Goal: Task Accomplishment & Management: Use online tool/utility

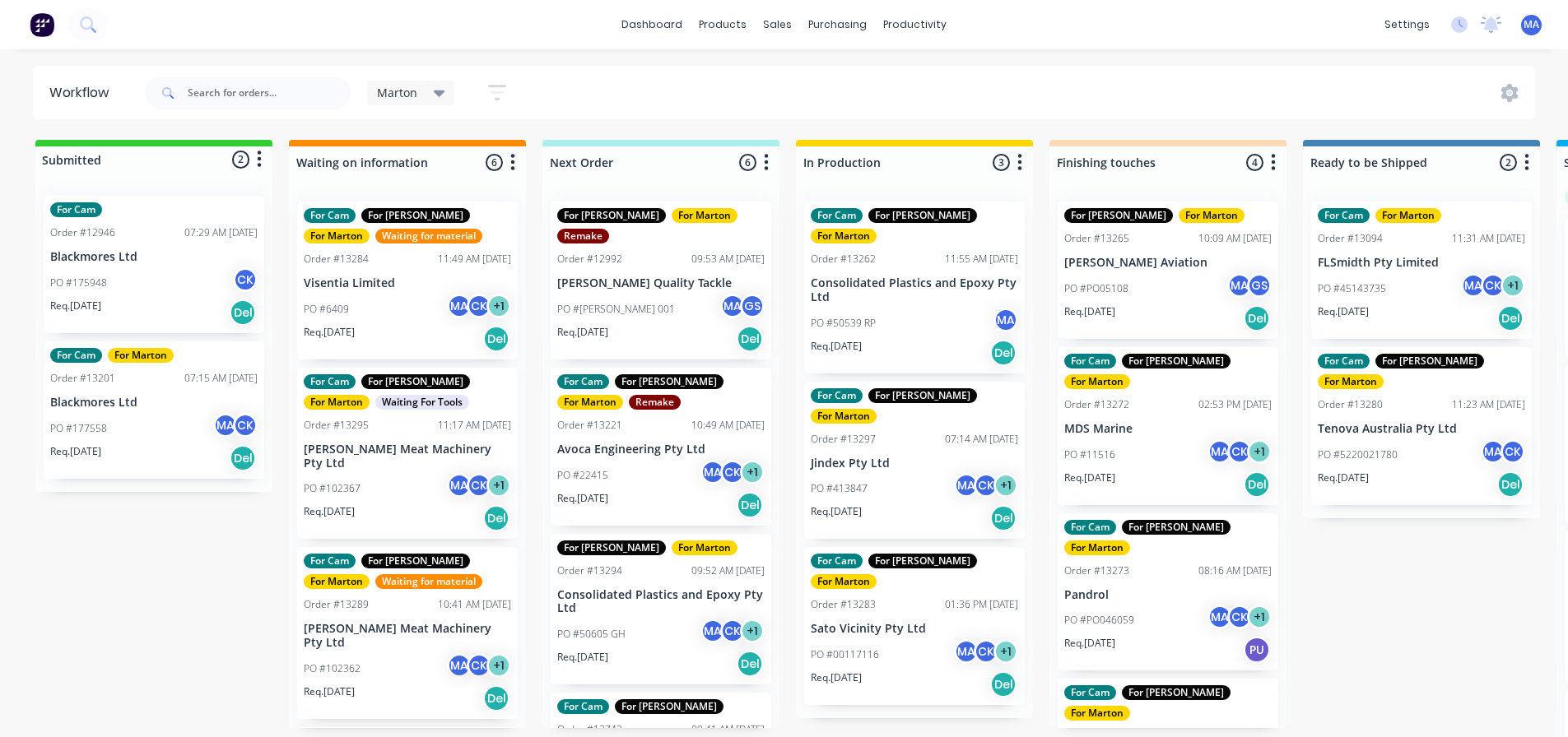
scroll to position [0, 171]
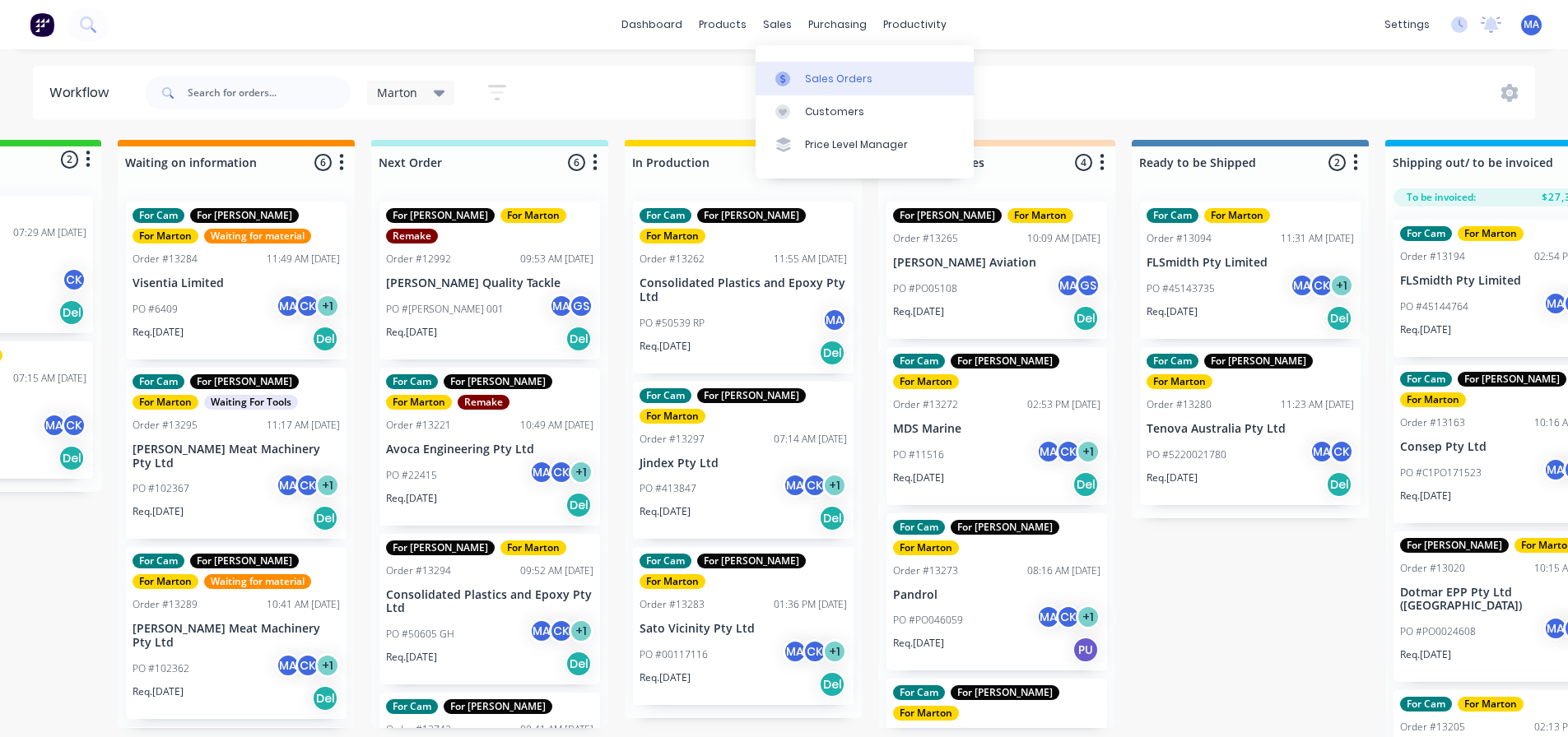
click at [813, 77] on div "Sales Orders" at bounding box center [839, 78] width 67 height 15
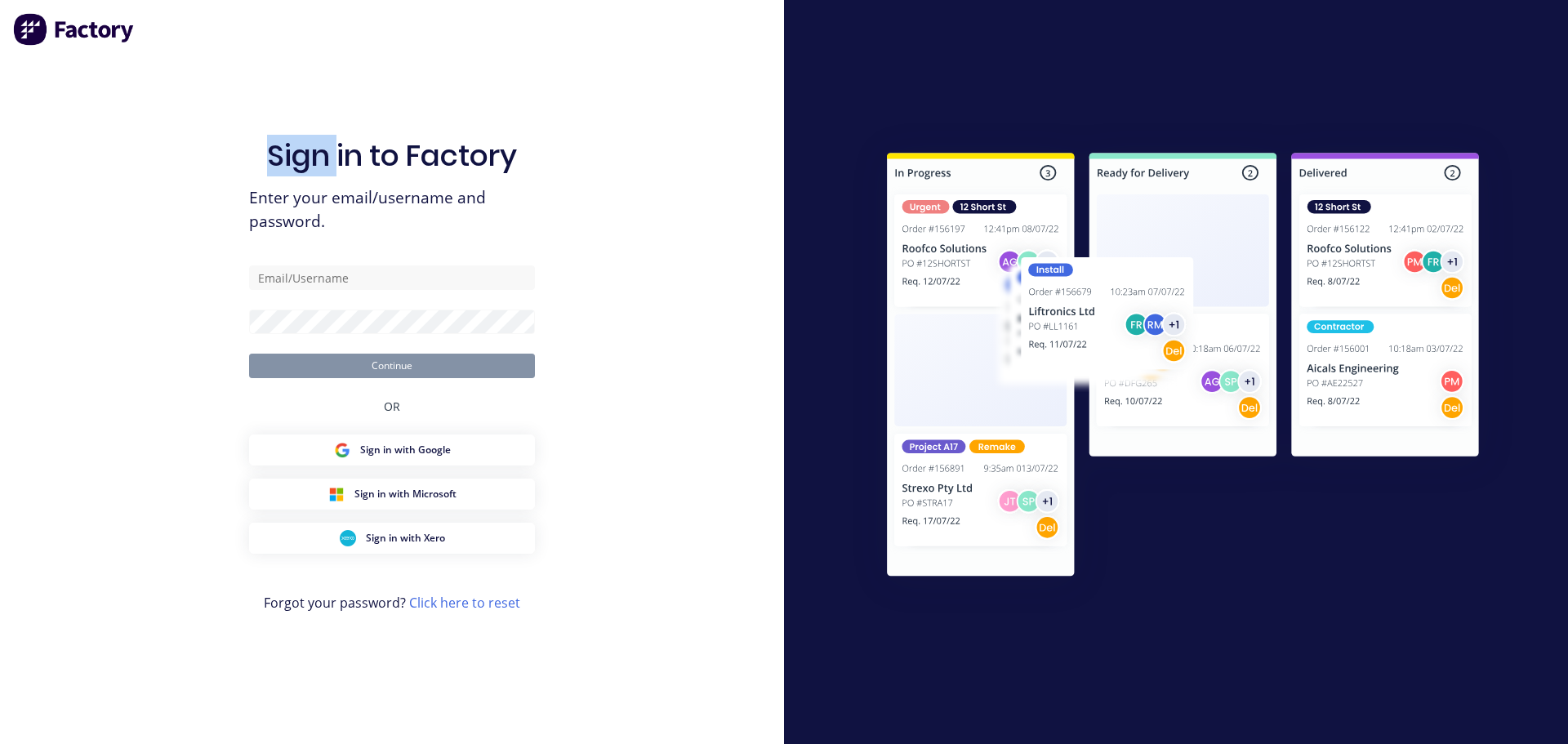
click at [249, 89] on div "Sign in to Factory Enter your email/username and password. Continue OR Sign in …" at bounding box center [392, 389] width 286 height 685
type input "sales@polymerengineering.net.au"
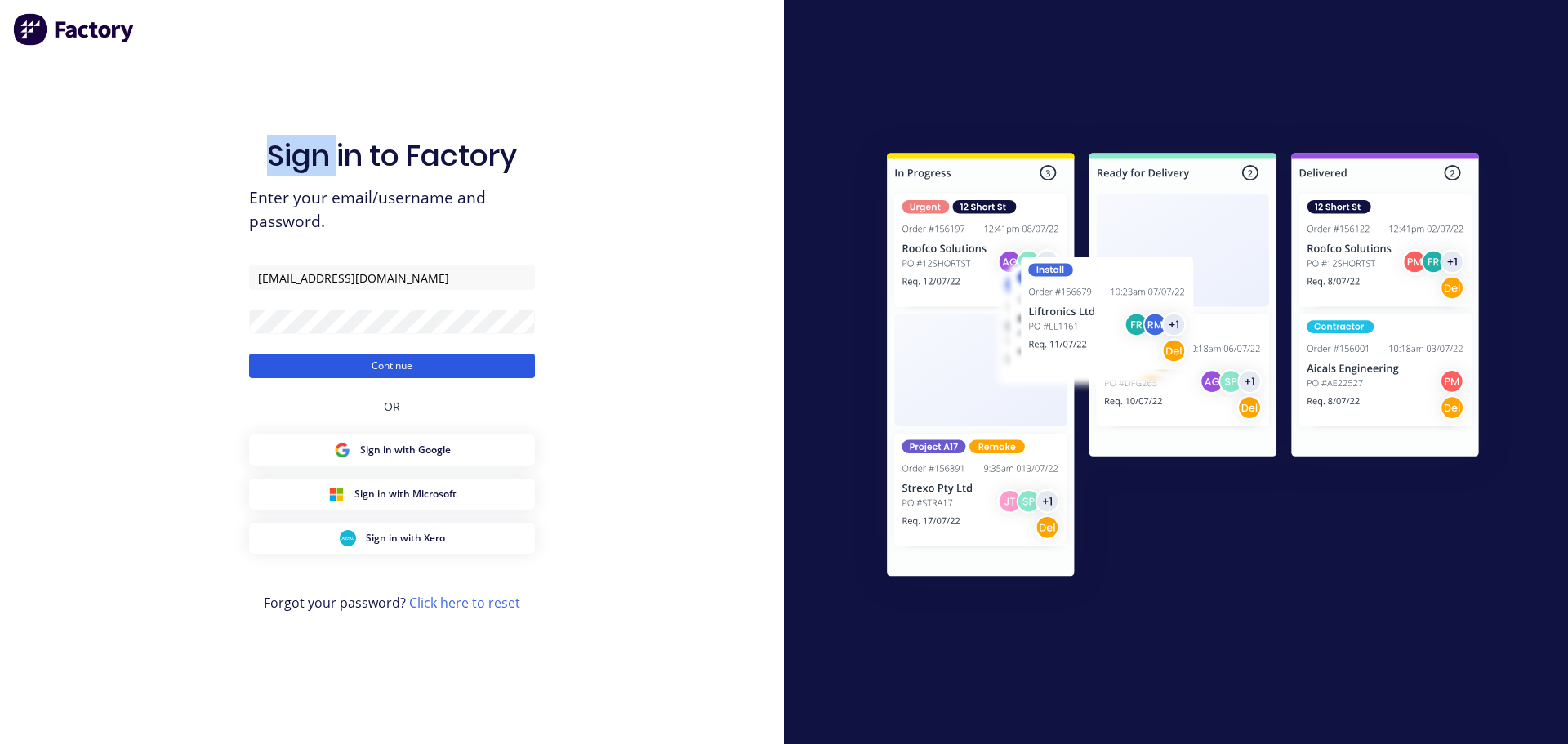
click at [385, 358] on button "Continue" at bounding box center [392, 365] width 286 height 25
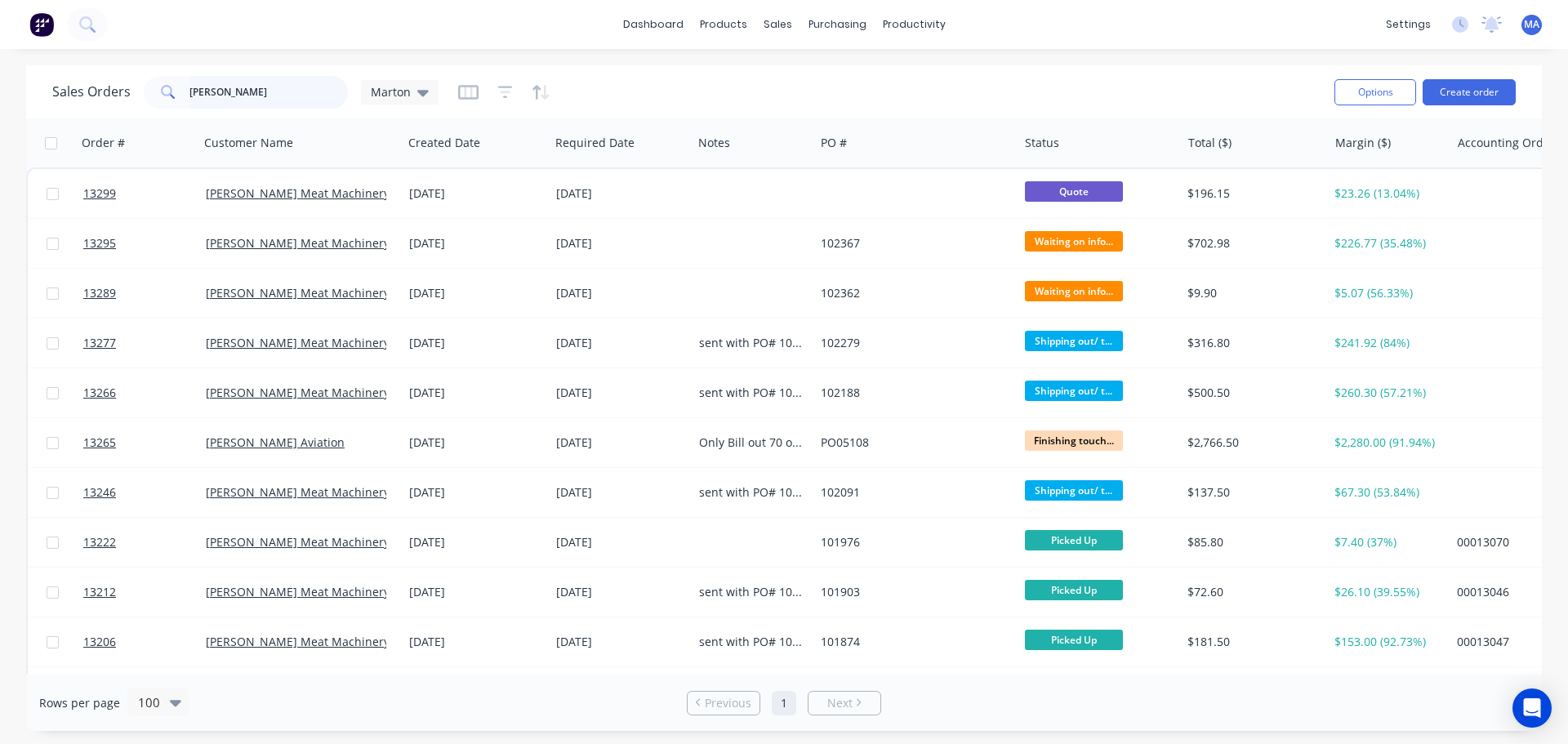
click at [295, 88] on input "thom" at bounding box center [269, 91] width 159 height 32
type input "13246"
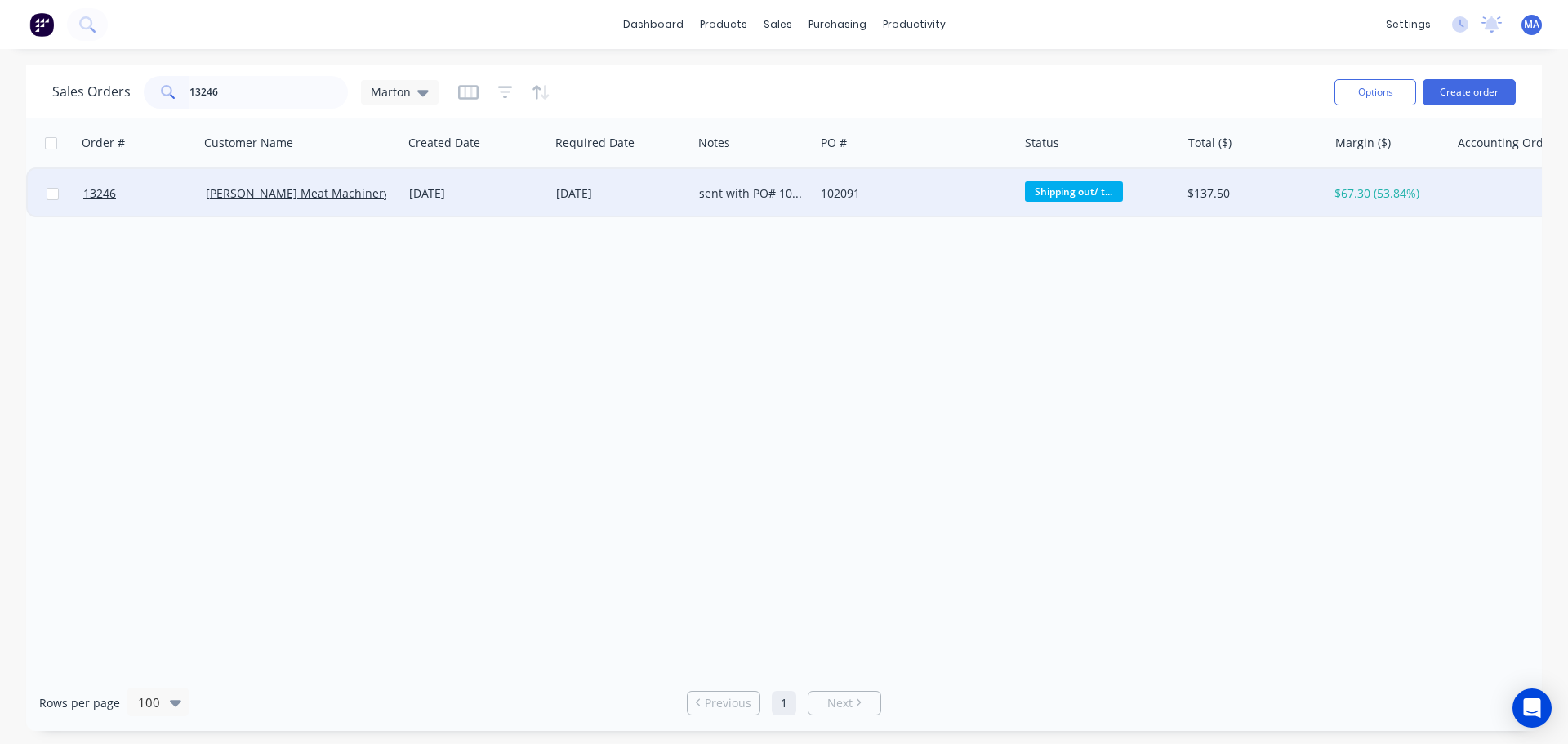
click at [742, 202] on div "sent with PO# 102279, 102188" at bounding box center [754, 193] width 123 height 49
click at [637, 200] on div "02 Sep 2025" at bounding box center [622, 193] width 130 height 17
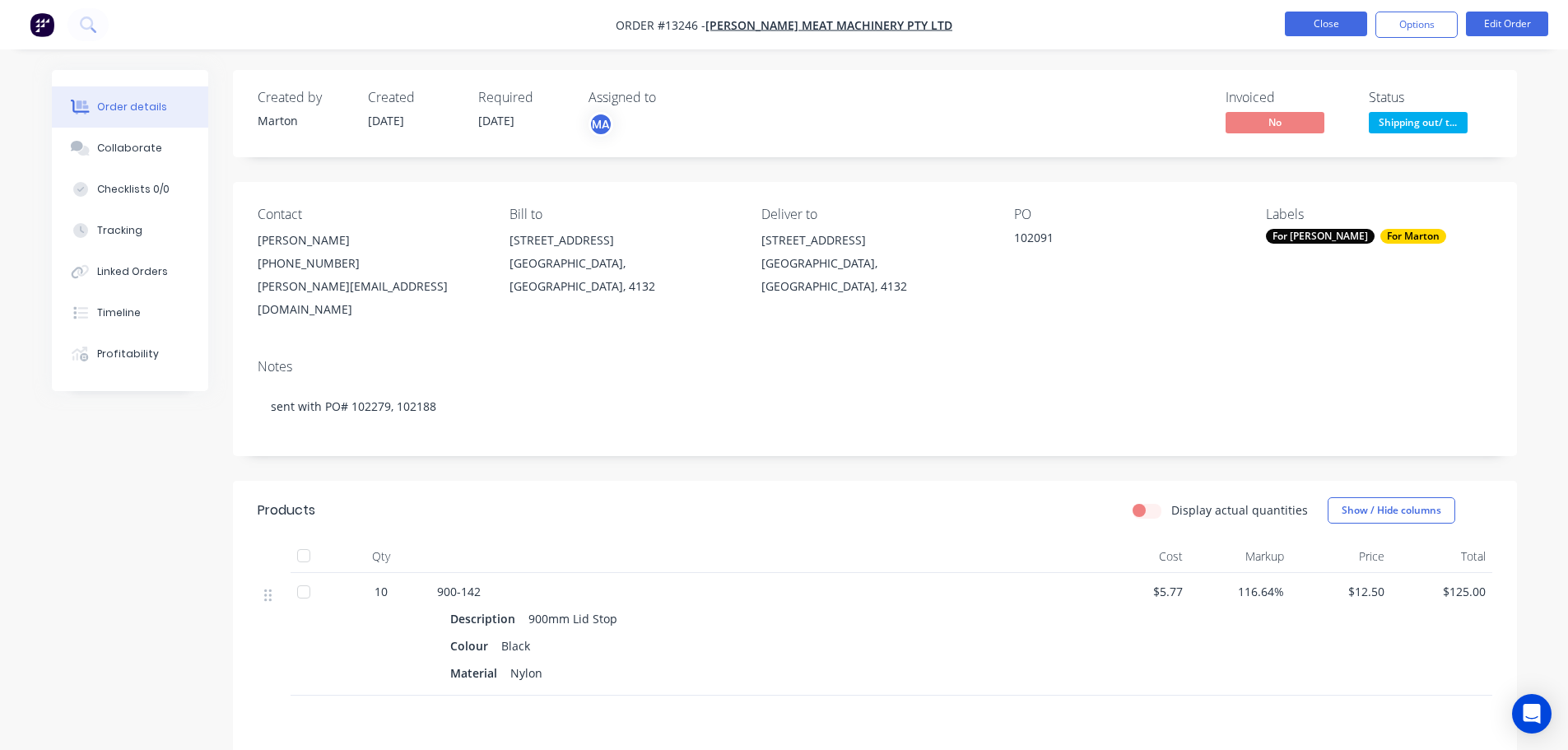
click at [1327, 22] on button "Close" at bounding box center [1326, 24] width 82 height 25
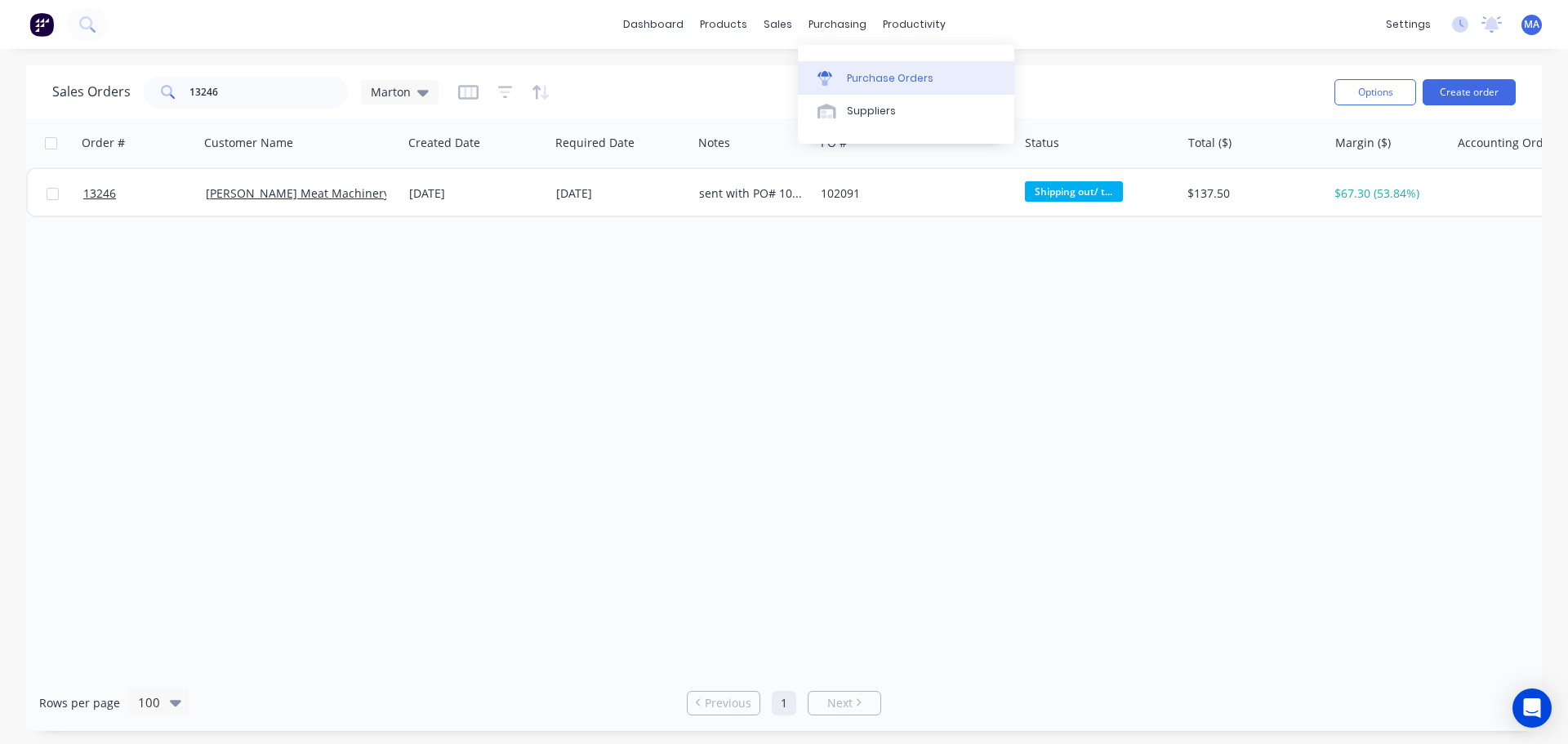
click at [860, 70] on link "Purchase Orders" at bounding box center [906, 77] width 216 height 32
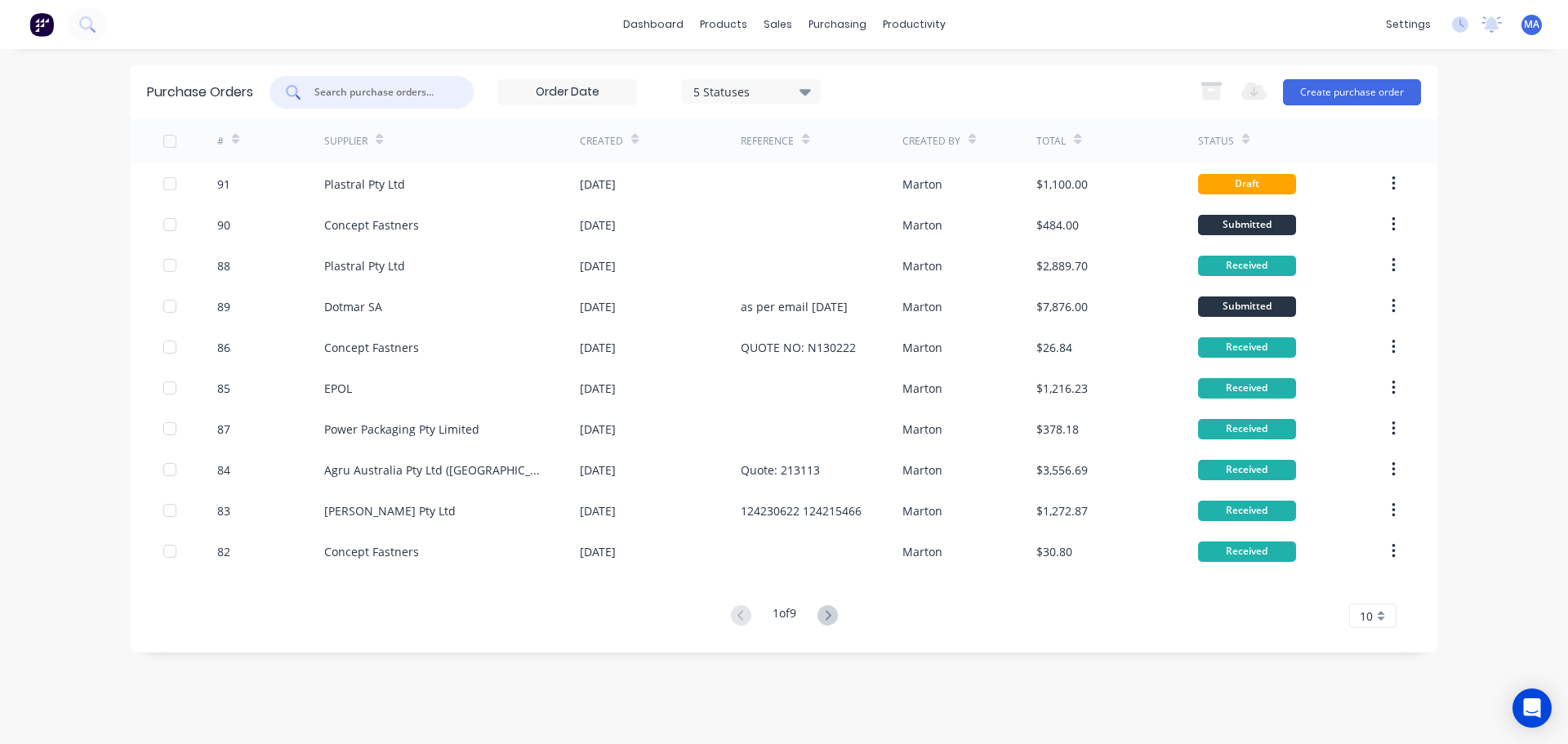
click at [403, 93] on input "text" at bounding box center [381, 92] width 135 height 17
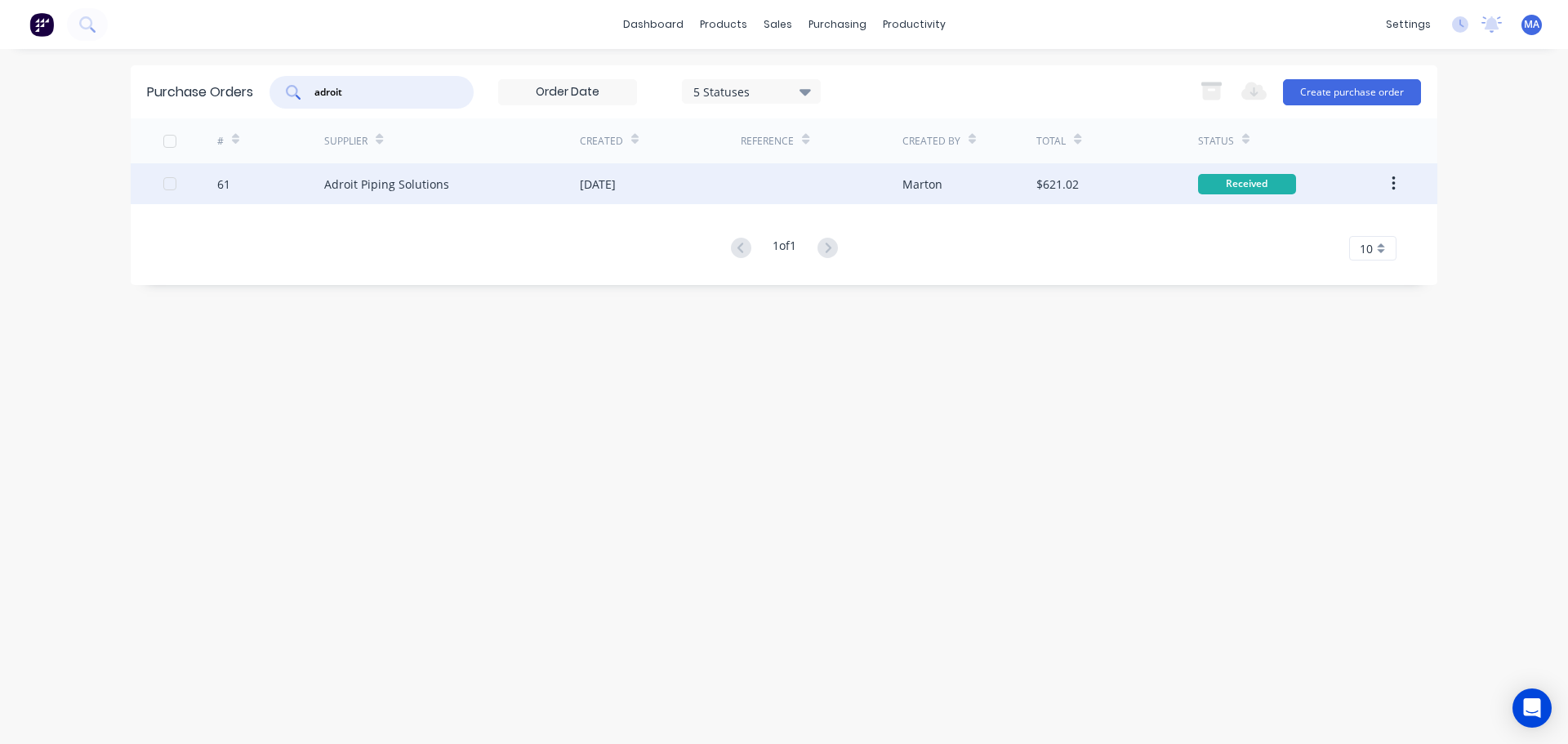
type input "adroit"
click at [441, 189] on div "Adroit Piping Solutions" at bounding box center [386, 184] width 125 height 17
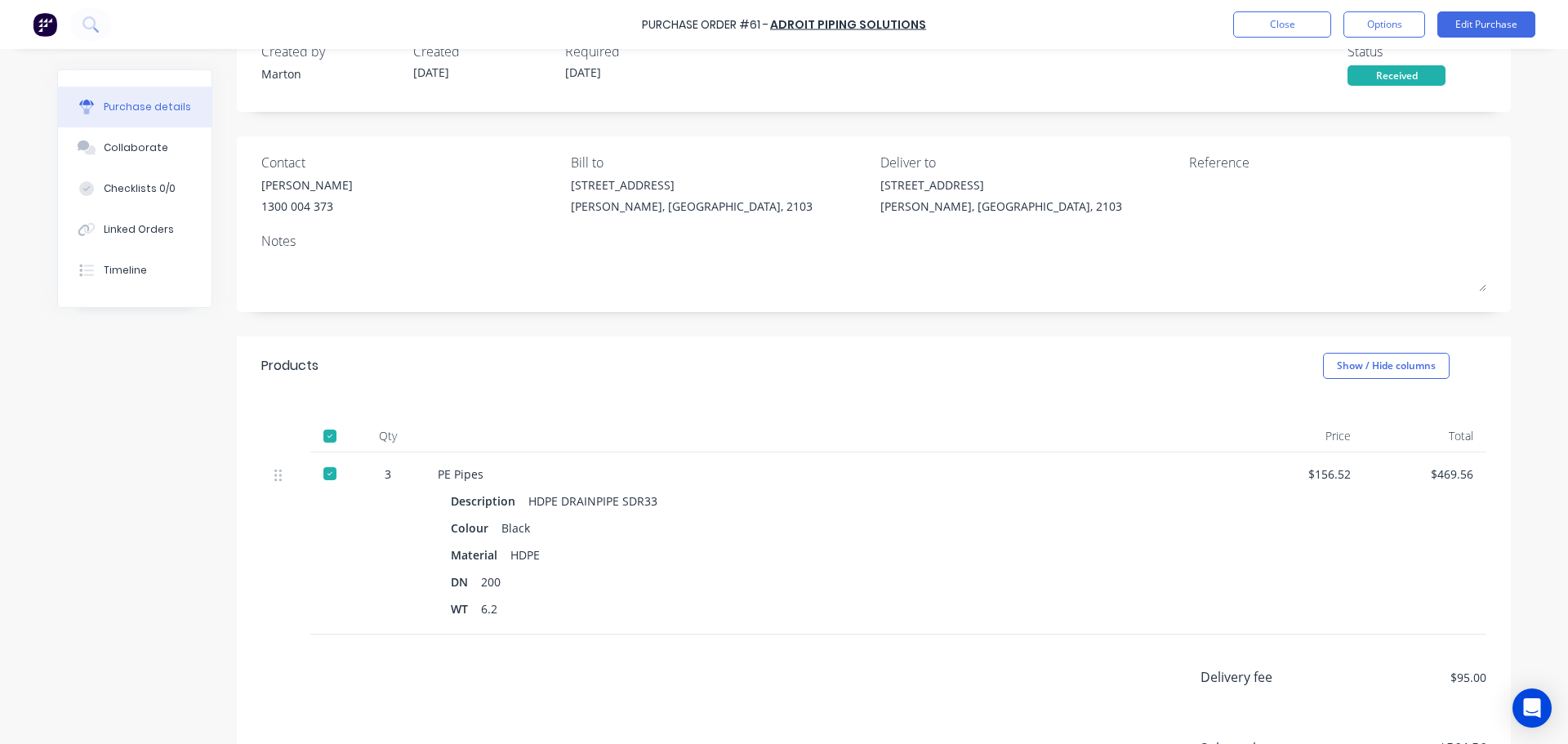
scroll to position [163, 0]
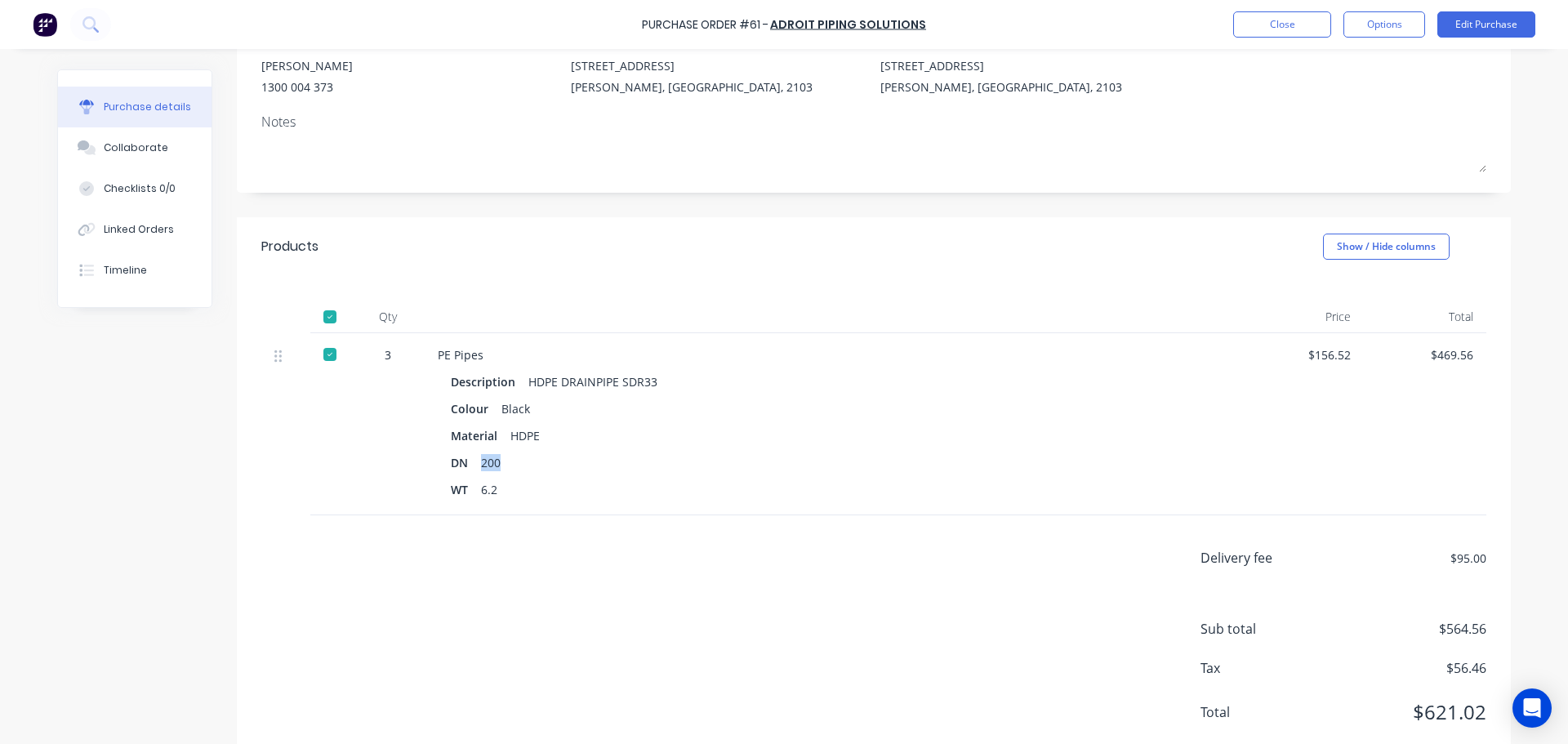
drag, startPoint x: 477, startPoint y: 461, endPoint x: 500, endPoint y: 469, distance: 24.4
click at [499, 466] on div "DN 200" at bounding box center [833, 462] width 765 height 24
drag, startPoint x: 483, startPoint y: 492, endPoint x: 496, endPoint y: 491, distance: 13.0
click at [496, 491] on div "WT 6.2" at bounding box center [833, 490] width 765 height 24
click at [494, 492] on div "WT 6.2" at bounding box center [833, 490] width 765 height 24
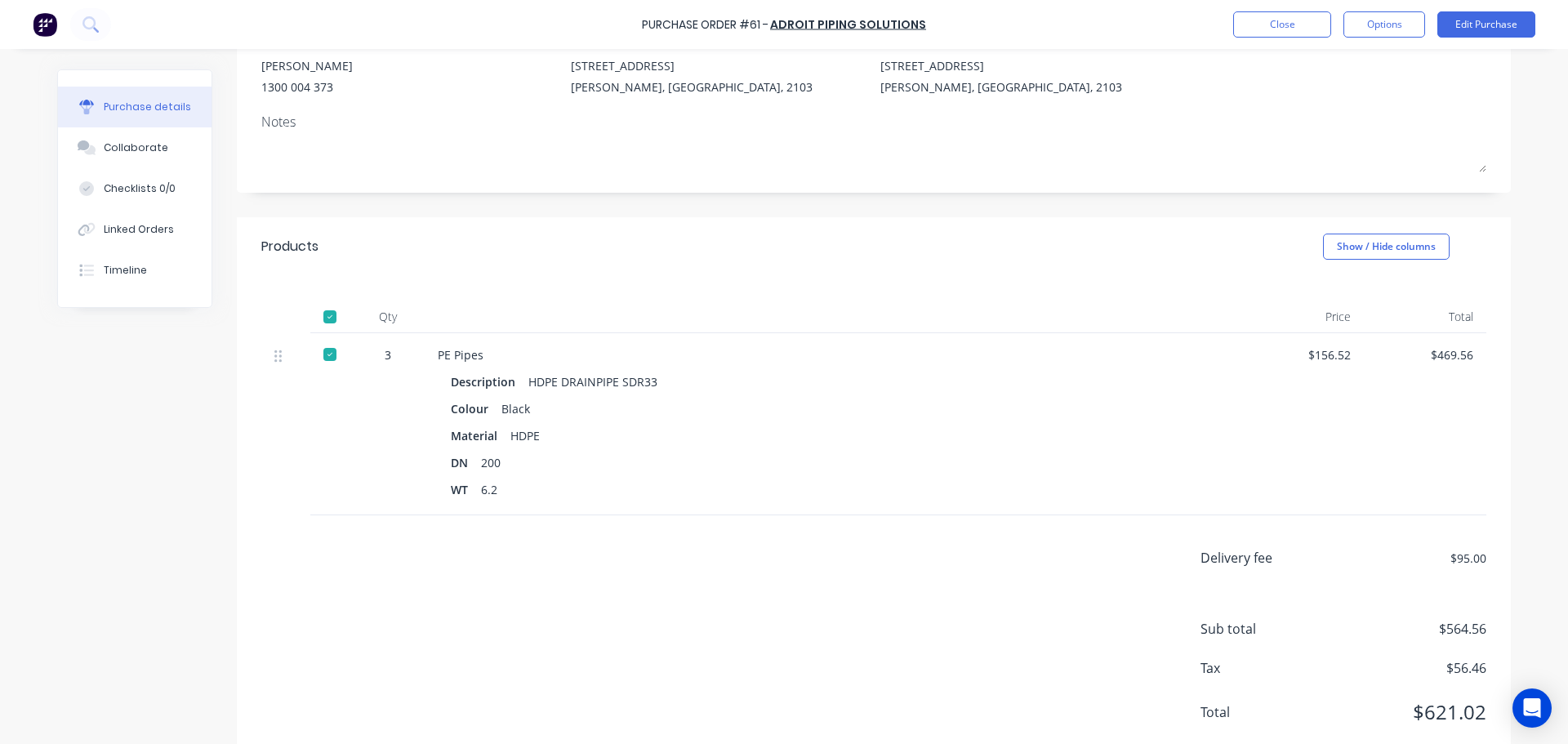
click at [755, 285] on div "Qty Price Total 3 PE Pipes Description HDPE DRAINPIPE SDR33 Colour Black Materi…" at bounding box center [874, 396] width 1274 height 239
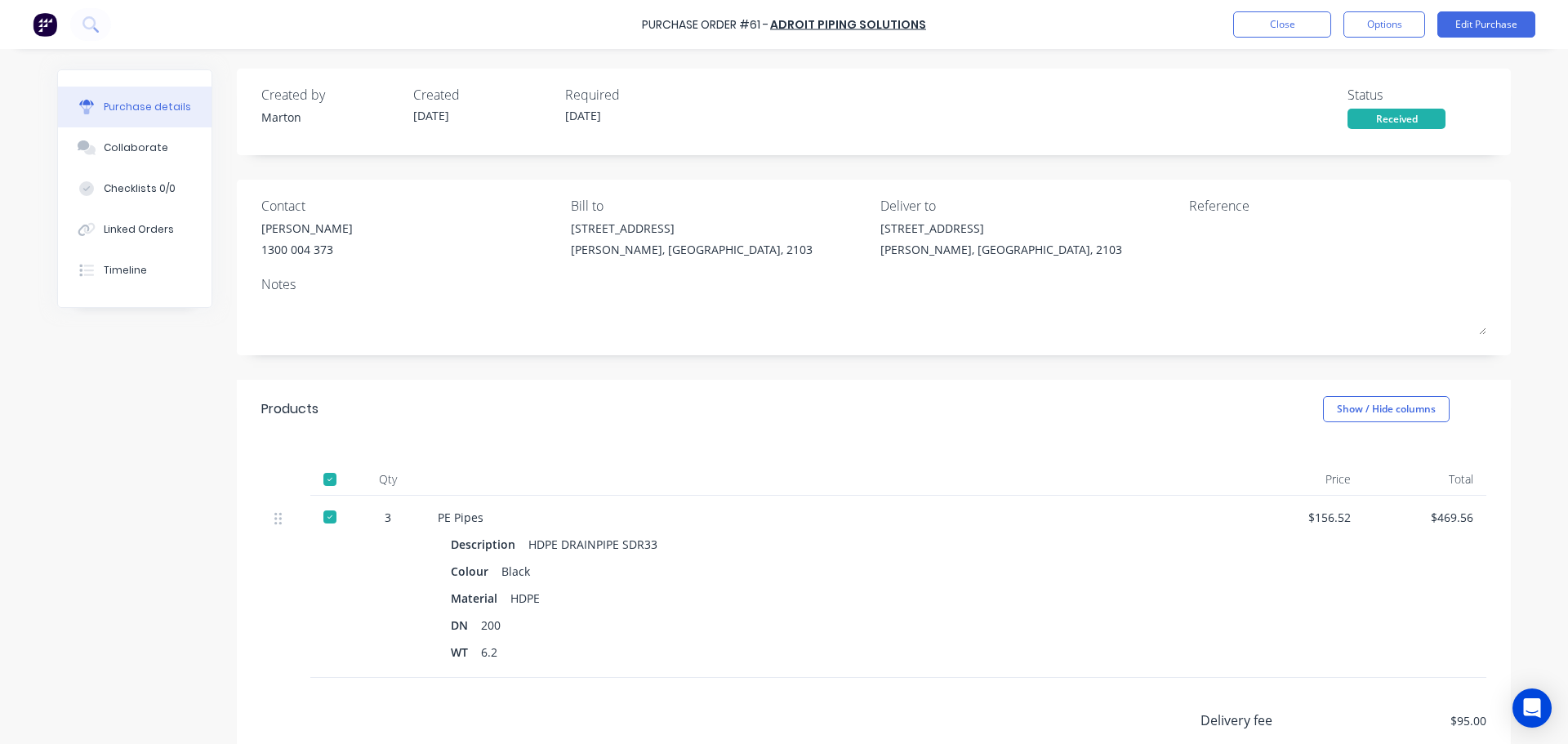
scroll to position [0, 0]
click at [1383, 29] on button "Options" at bounding box center [1384, 25] width 81 height 27
click at [1350, 163] on div "Duplicate" at bounding box center [1348, 165] width 126 height 24
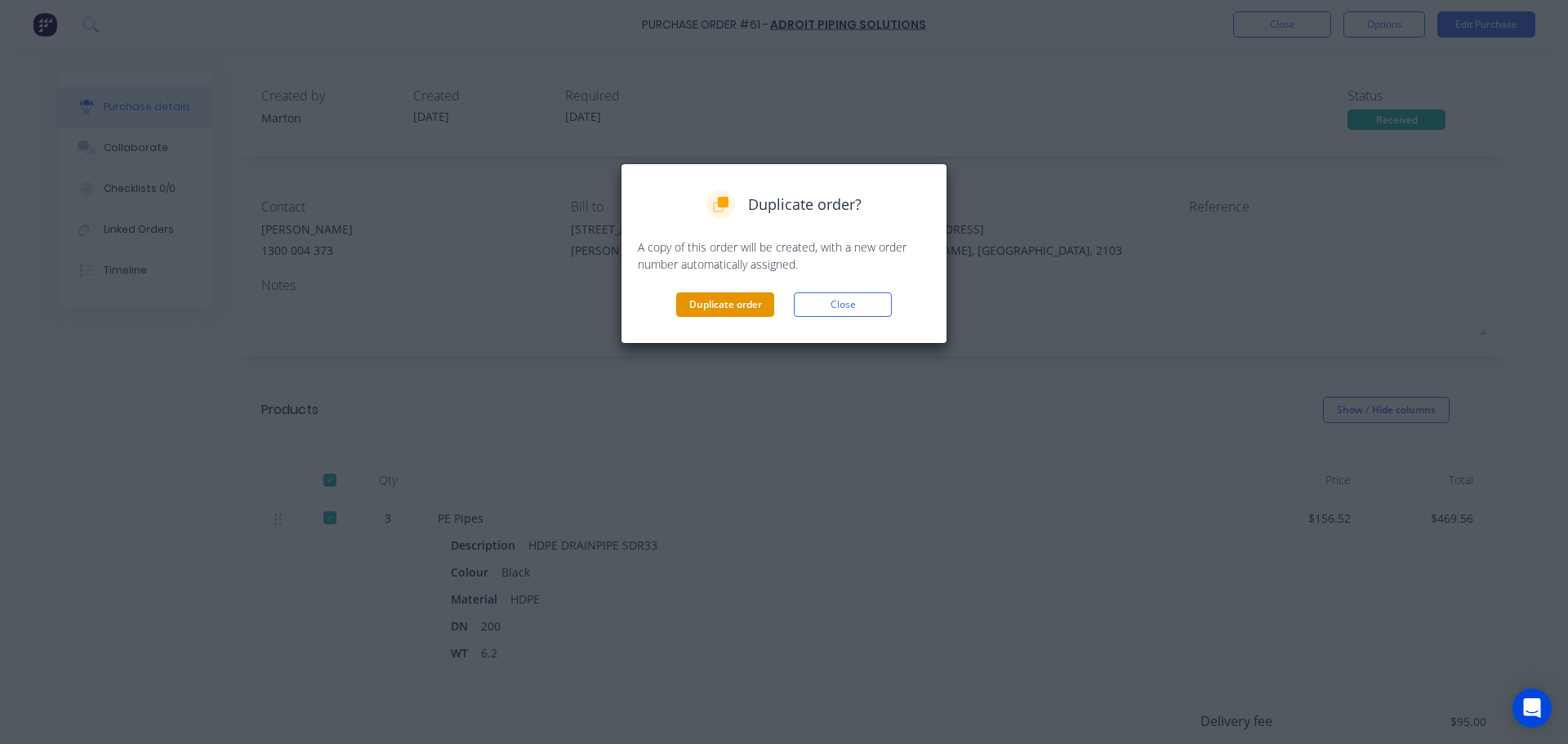
click at [723, 304] on button "Duplicate order" at bounding box center [726, 304] width 98 height 25
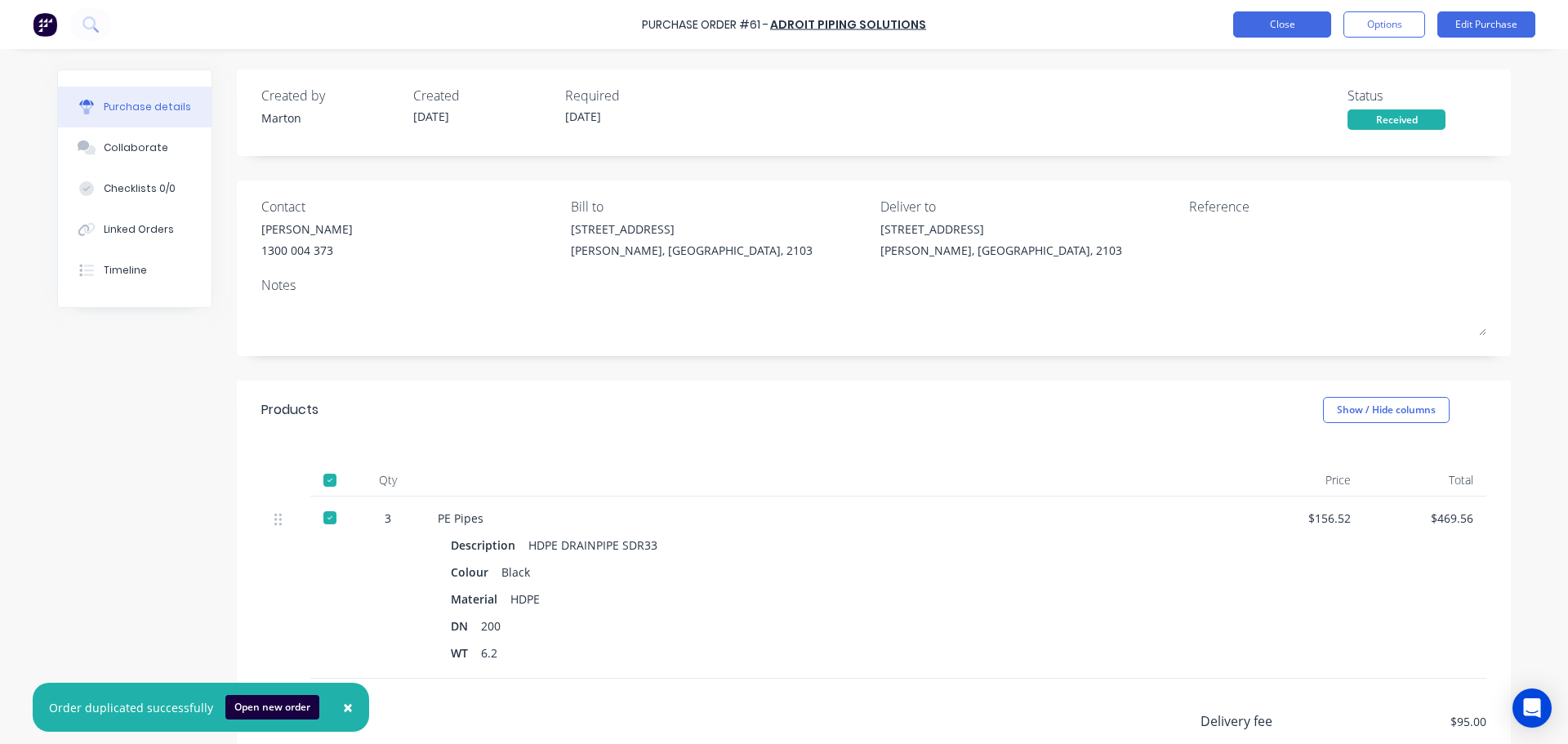
click at [1291, 24] on button "Close" at bounding box center [1282, 25] width 98 height 27
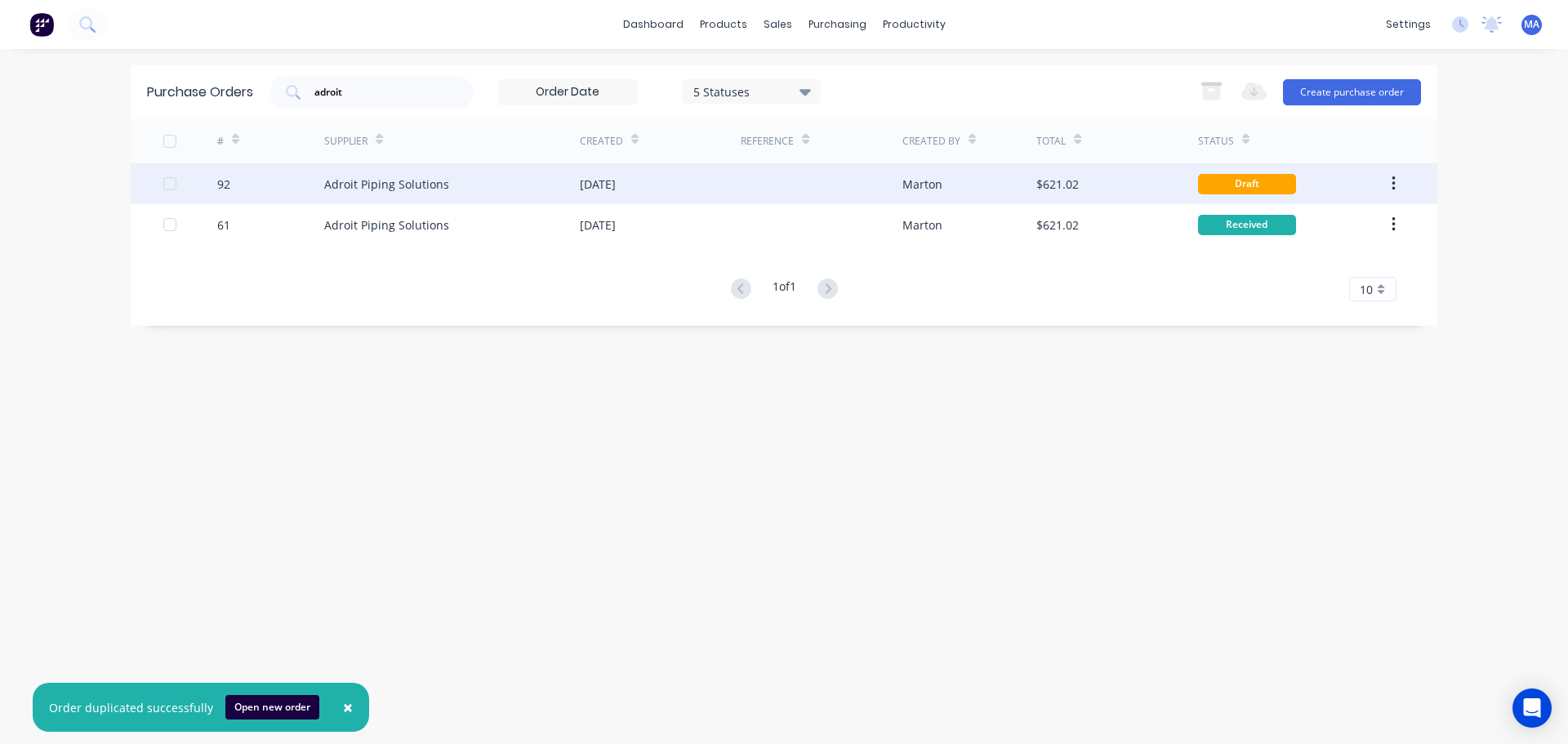
click at [537, 192] on div "Adroit Piping Solutions" at bounding box center [452, 184] width 255 height 41
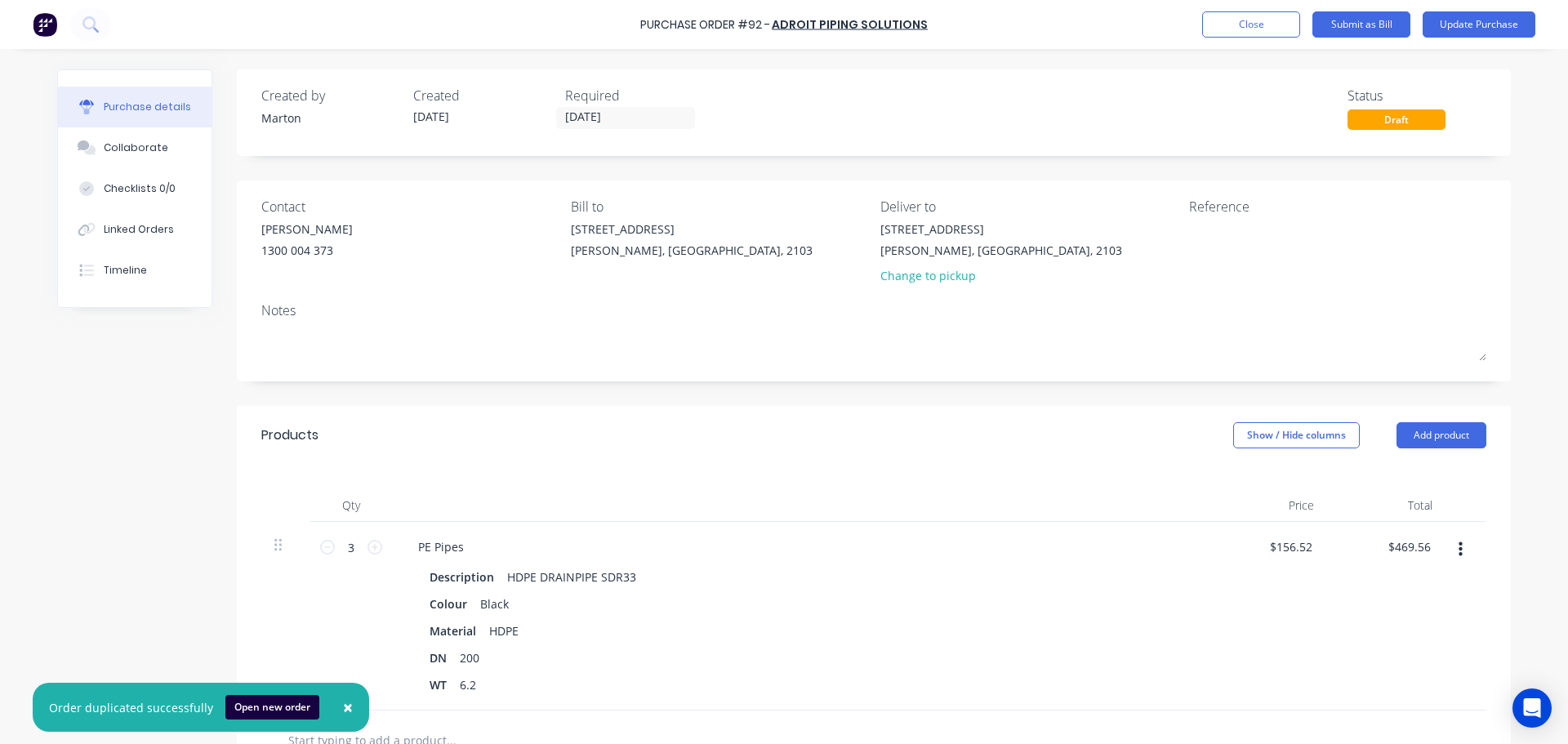
scroll to position [314, 0]
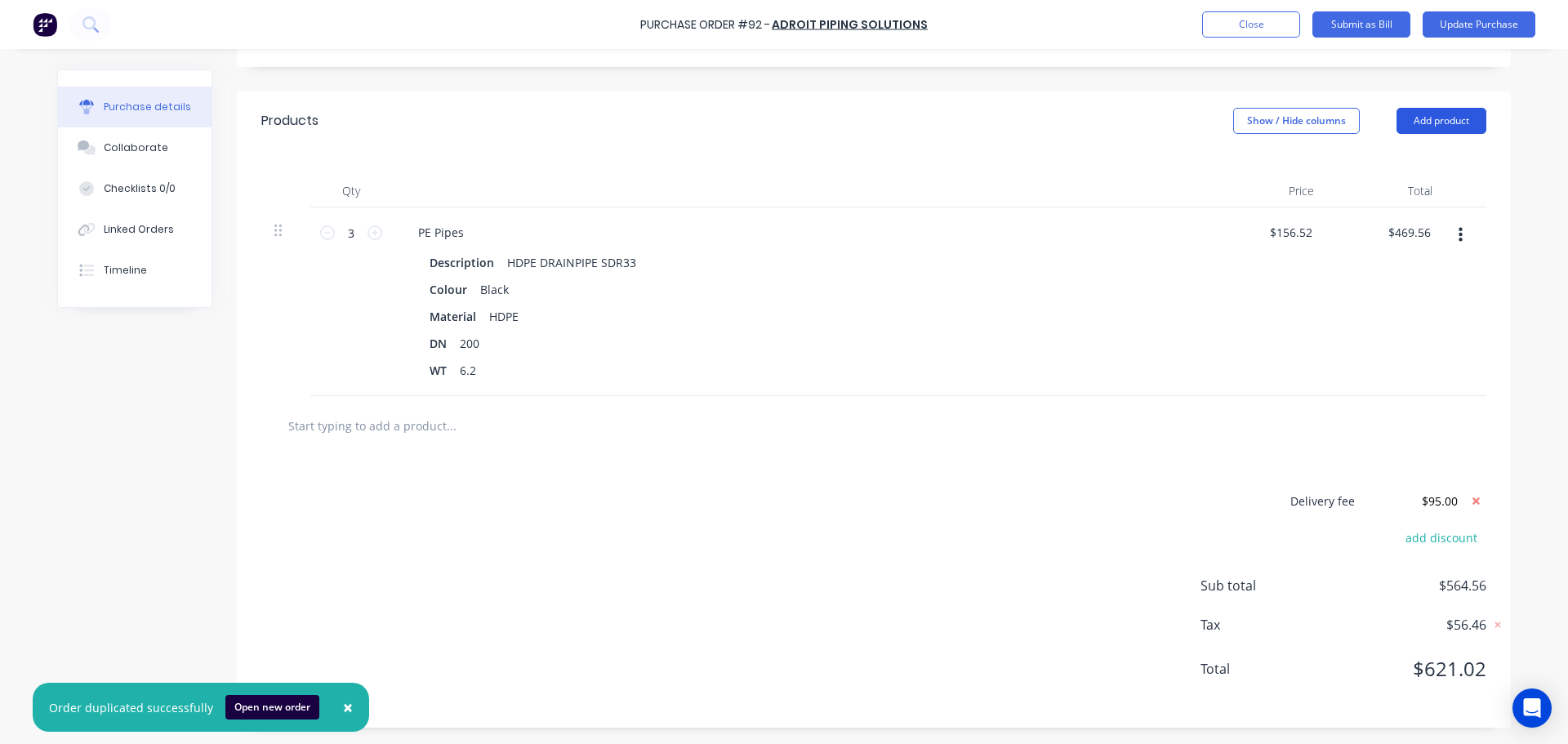
click at [1446, 121] on button "Add product" at bounding box center [1442, 121] width 90 height 27
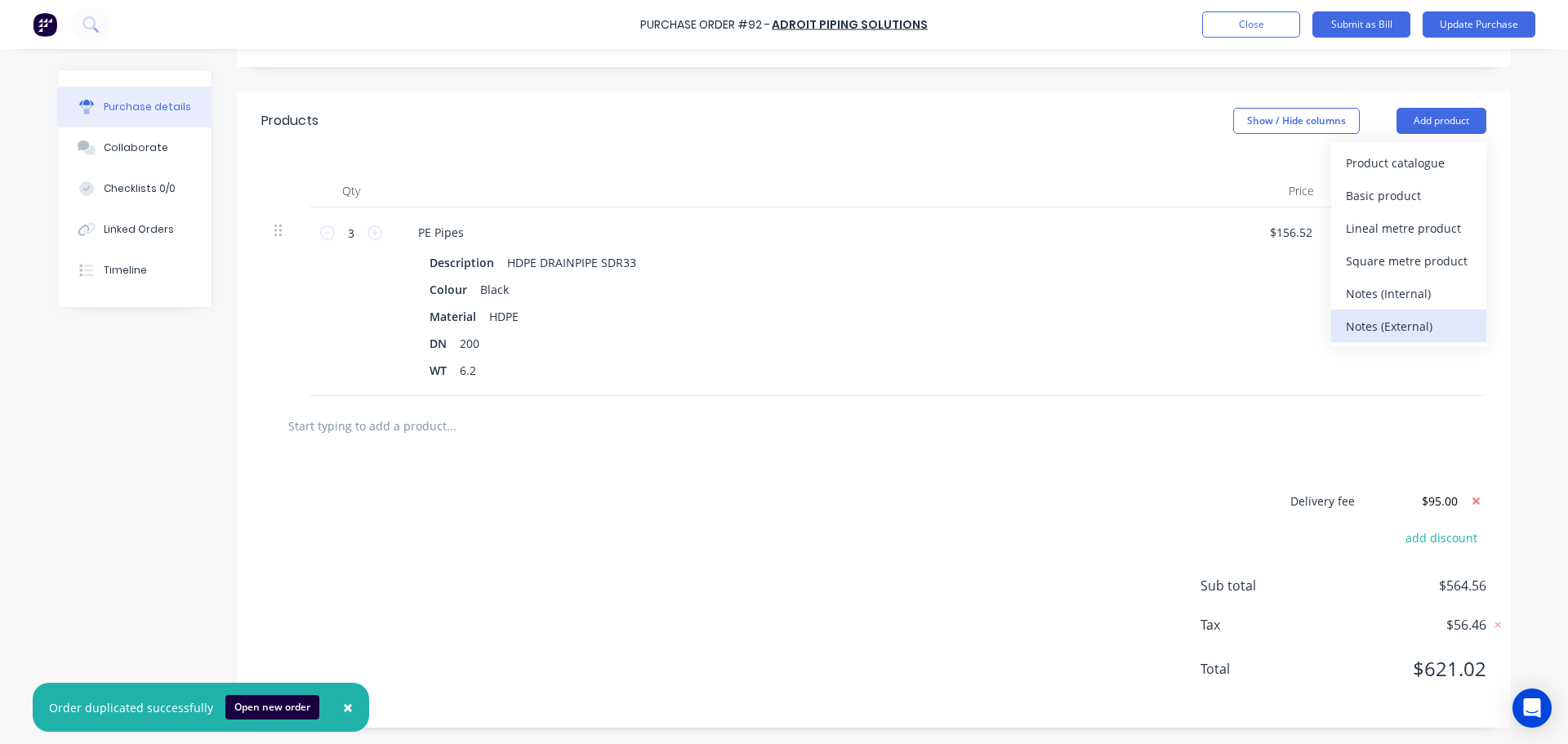
click at [1392, 326] on div "Notes (External)" at bounding box center [1409, 326] width 126 height 24
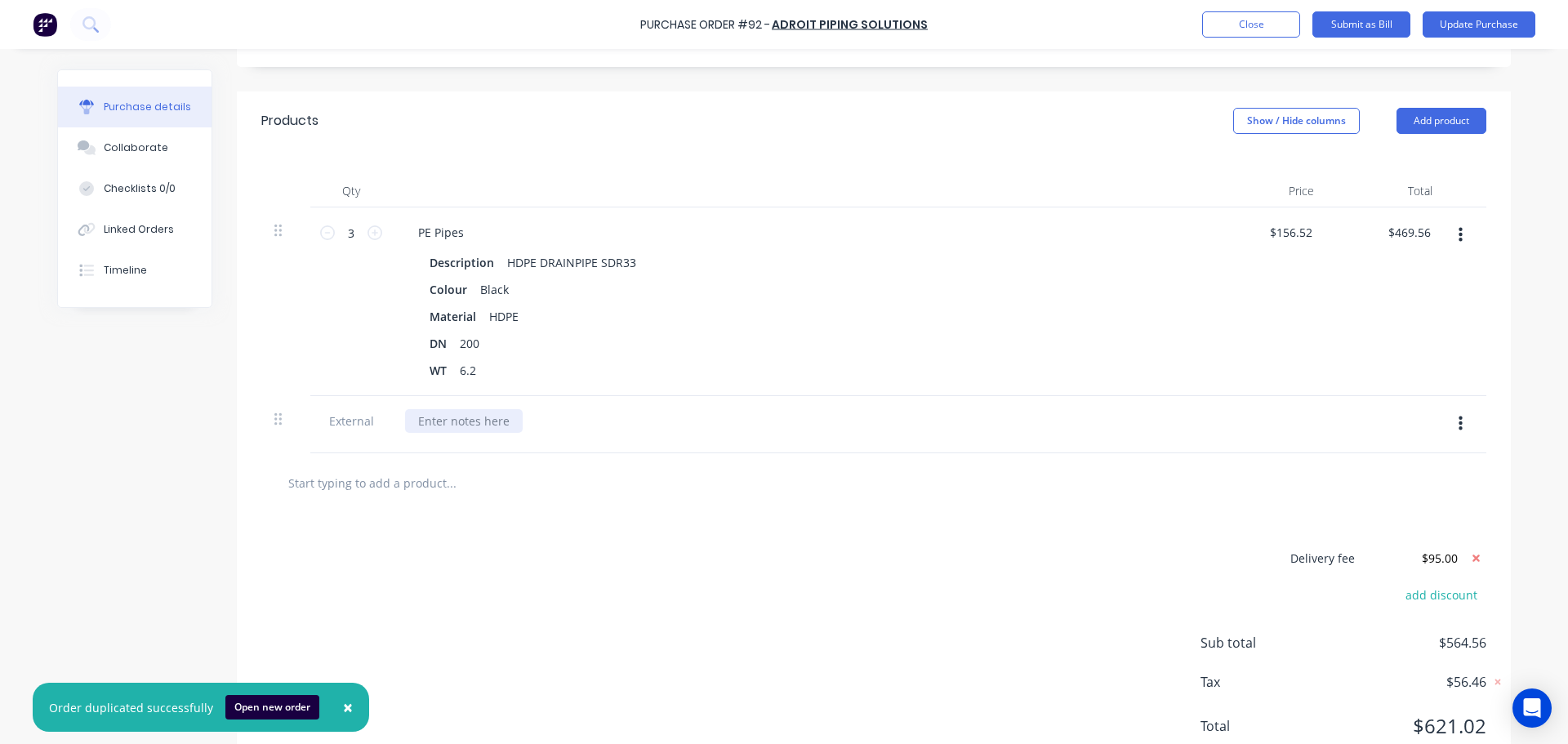
click at [463, 420] on div at bounding box center [464, 421] width 118 height 24
click at [615, 415] on div "Please make sure it needs to be as circural as possible. can not take oval shap…" at bounding box center [680, 421] width 551 height 24
click at [818, 421] on div "Please make sure it needs to be as circular as possible. can not take oval shap…" at bounding box center [680, 421] width 551 height 24
click at [906, 424] on div "Please make sure it needs to be as circular as possible. can not take oval shap…" at bounding box center [677, 421] width 544 height 24
click at [912, 424] on div "Please make sure it needs to be as circular as possible. can not take oval shap…" at bounding box center [677, 421] width 544 height 24
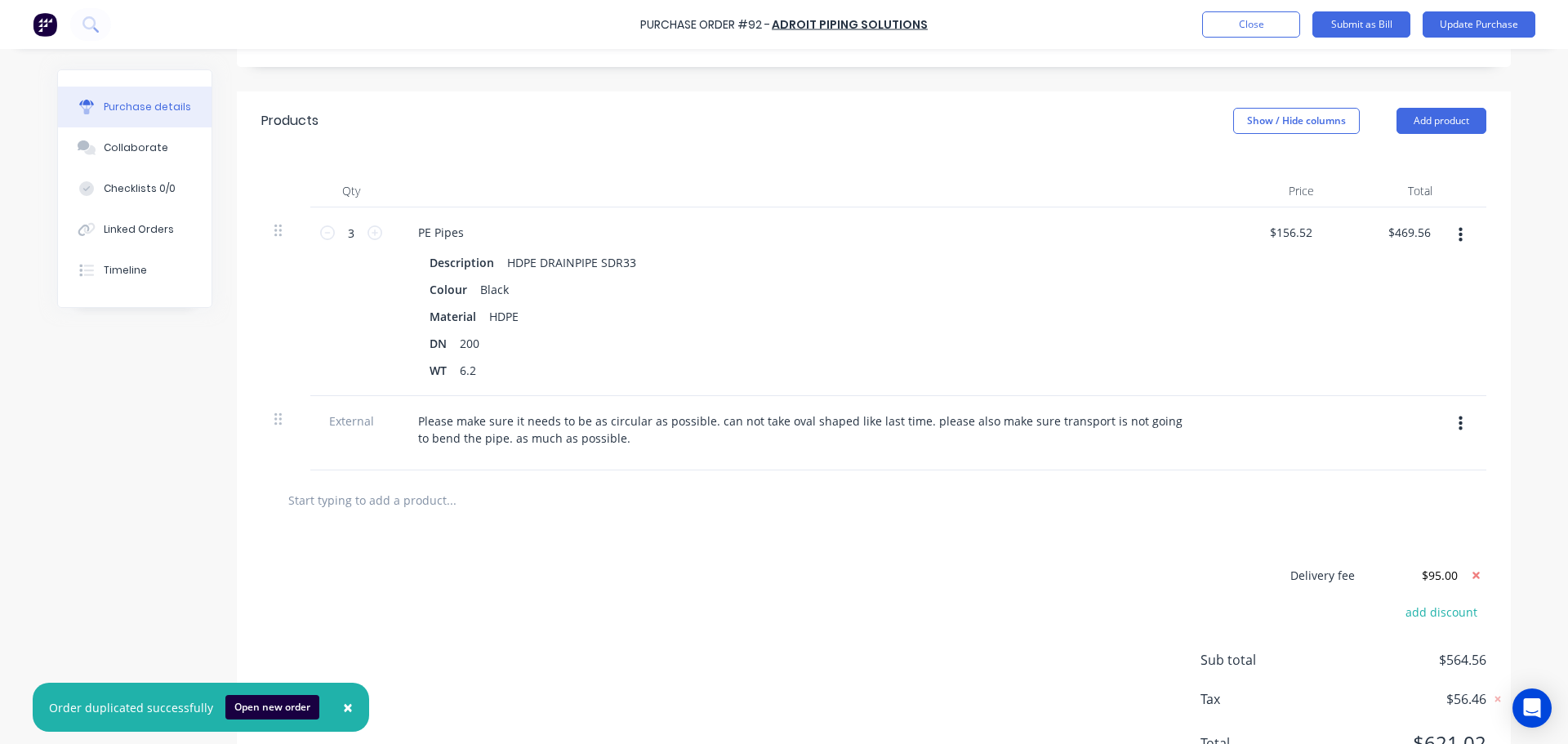
click at [731, 554] on div "Delivery fee $95.00 add discount Sub total $564.56 Tax $56.46 Total $621.02" at bounding box center [874, 665] width 1274 height 272
click at [347, 709] on button "×" at bounding box center [348, 708] width 42 height 39
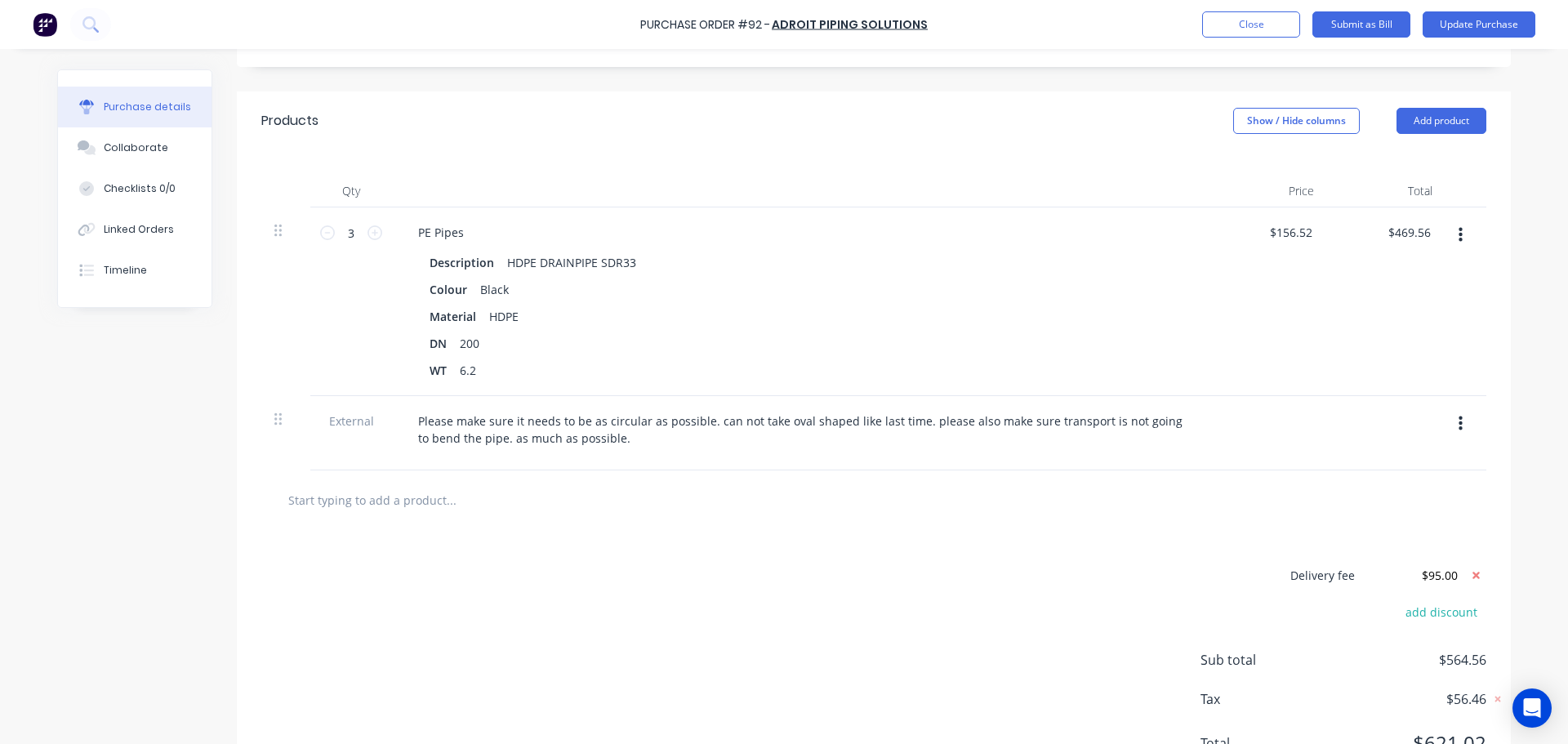
click at [550, 624] on div "Delivery fee $95.00 add discount Sub total $564.56 Tax $56.46 Total $621.02" at bounding box center [874, 665] width 1274 height 272
click at [532, 548] on div "Delivery fee $95.00 add discount Sub total $564.56 Tax $56.46 Total $621.02" at bounding box center [874, 665] width 1274 height 272
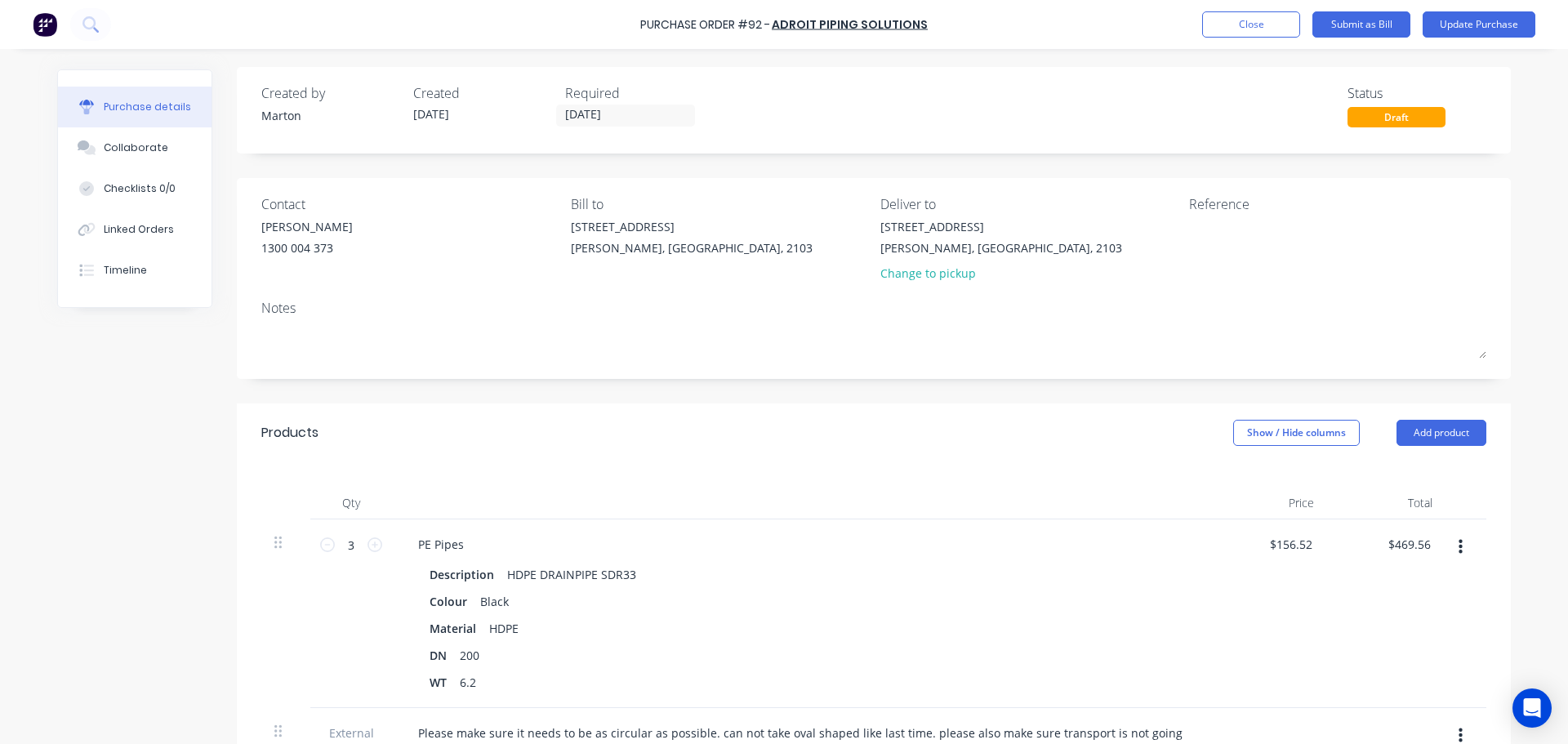
scroll to position [0, 0]
click at [615, 115] on input "09/09/25" at bounding box center [625, 118] width 137 height 21
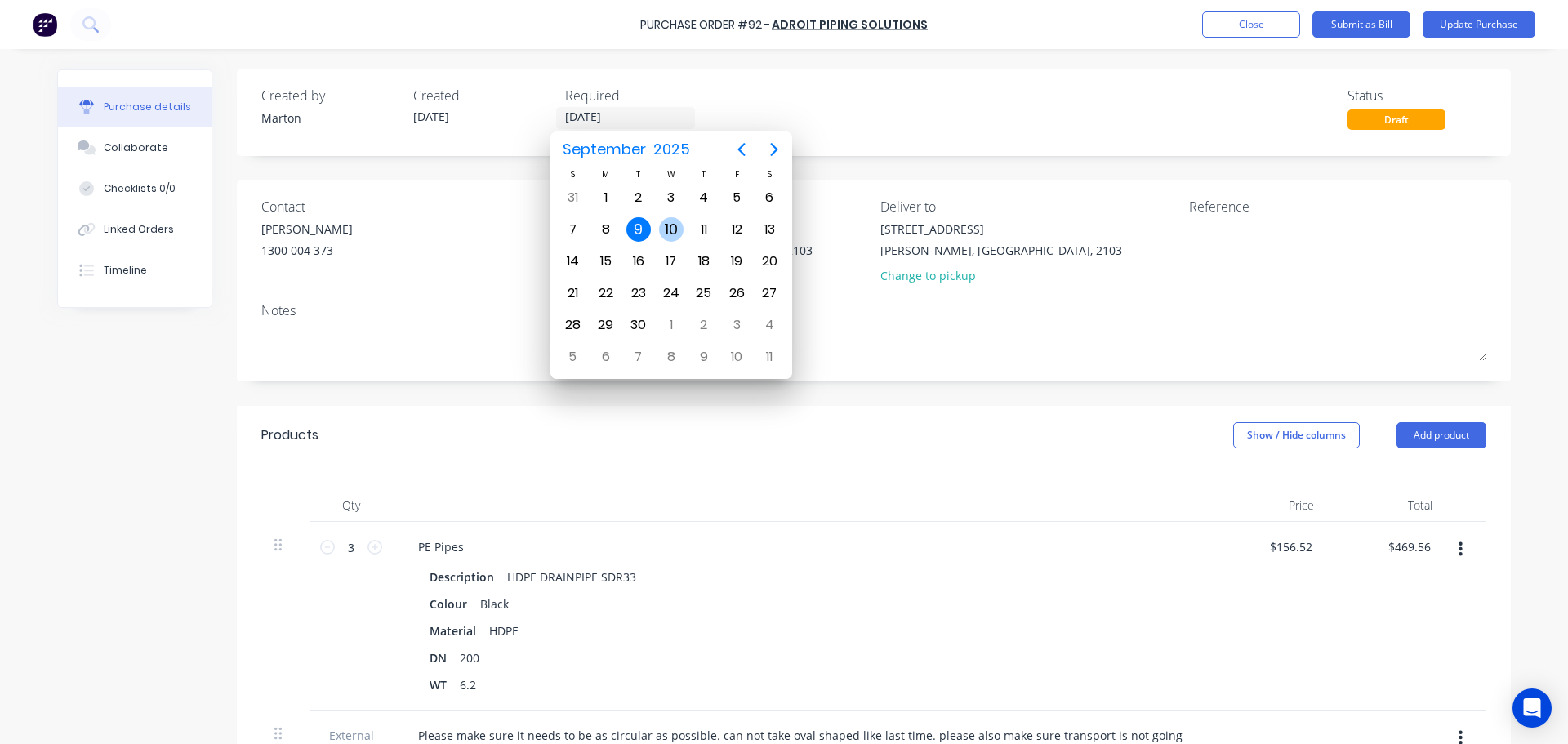
click at [666, 228] on div "10" at bounding box center [671, 229] width 25 height 25
type input "10/09/25"
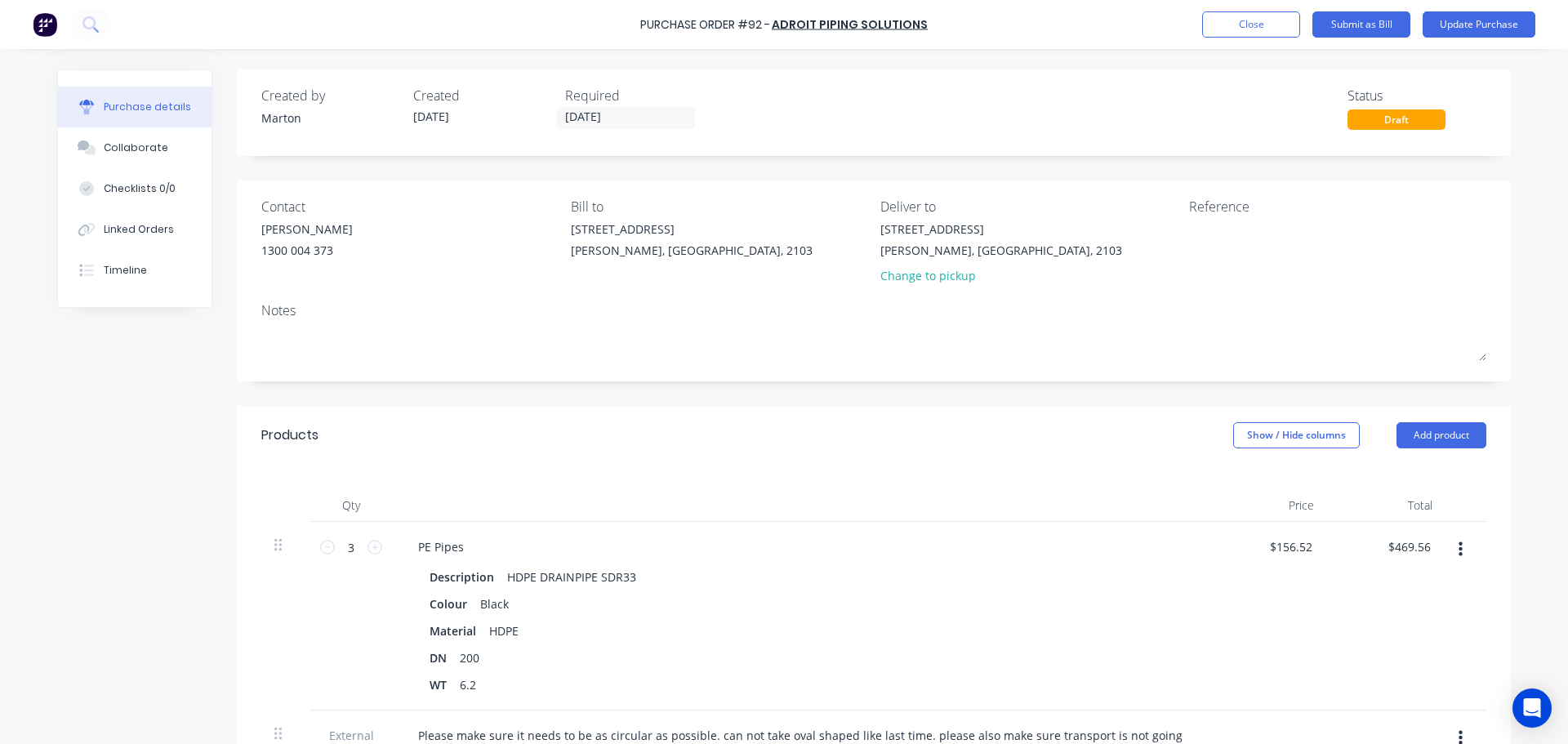
click at [636, 418] on div "Products Show / Hide columns Add product" at bounding box center [874, 436] width 1274 height 59
click at [1481, 24] on button "Update Purchase" at bounding box center [1479, 25] width 113 height 27
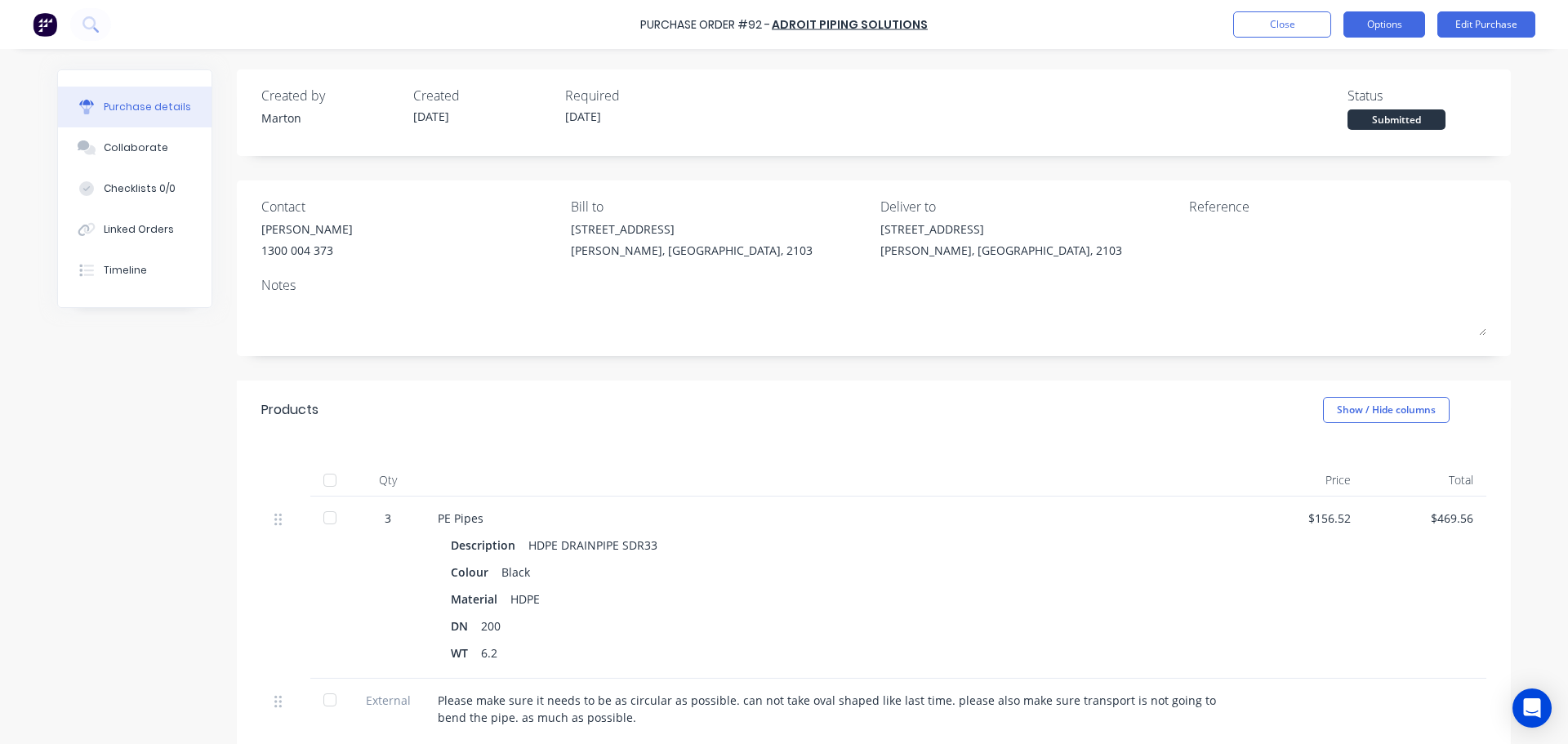
click at [1396, 27] on button "Options" at bounding box center [1384, 25] width 81 height 27
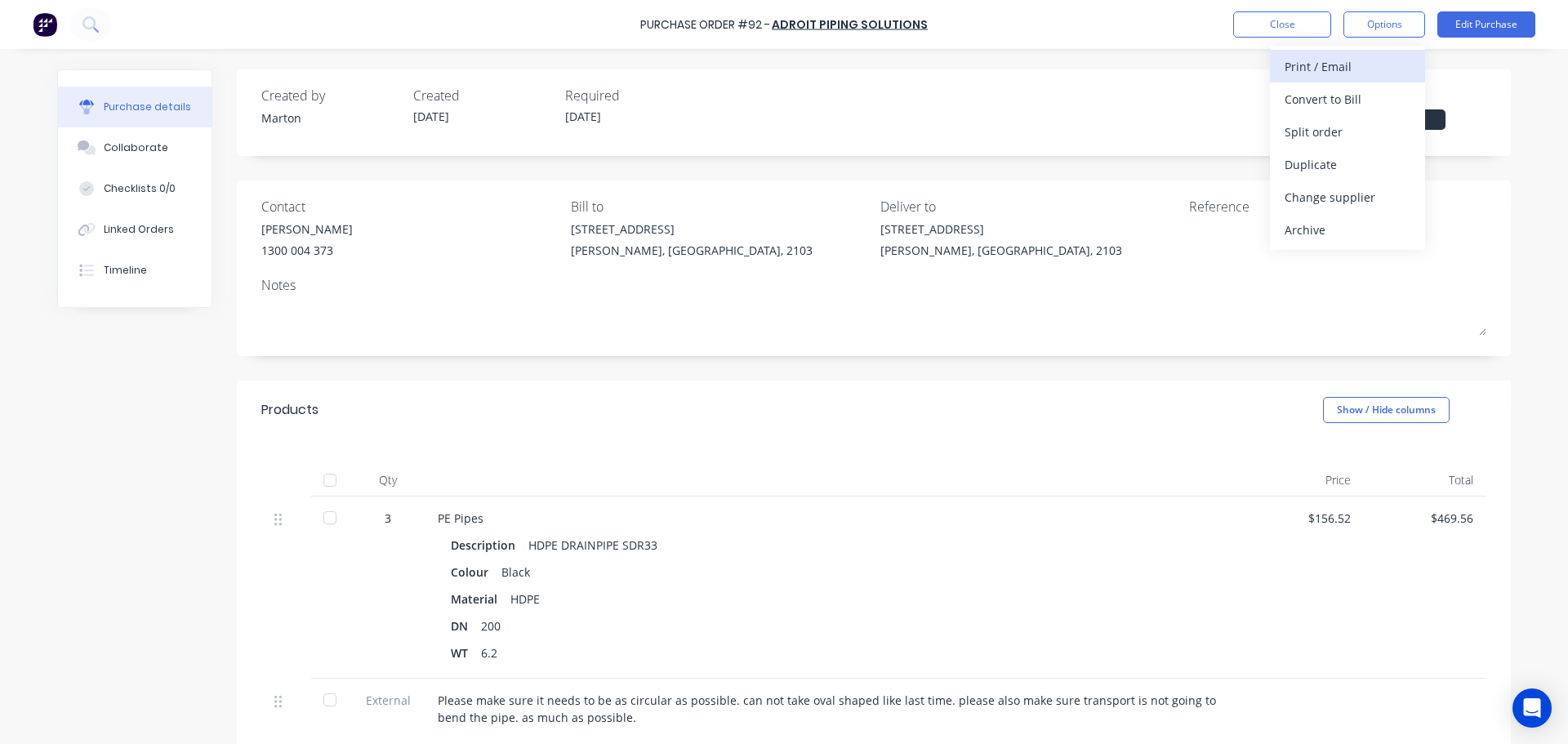
click at [1355, 68] on div "Print / Email" at bounding box center [1348, 67] width 126 height 24
click at [1346, 101] on div "With pricing" at bounding box center [1348, 99] width 126 height 24
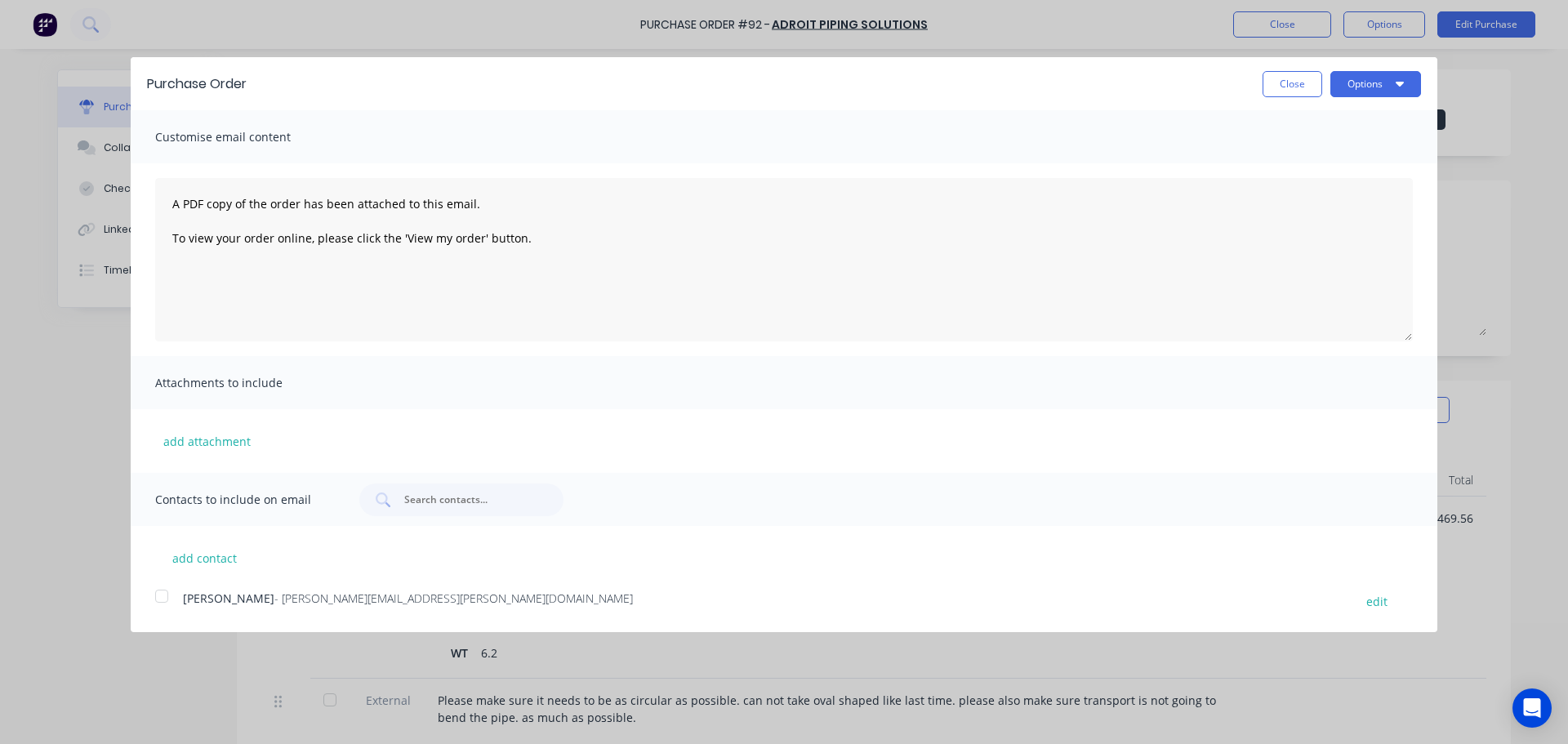
click at [165, 606] on div at bounding box center [161, 596] width 32 height 32
click at [1387, 85] on button "Options" at bounding box center [1376, 83] width 90 height 27
click at [1362, 156] on div "Email" at bounding box center [1344, 158] width 126 height 24
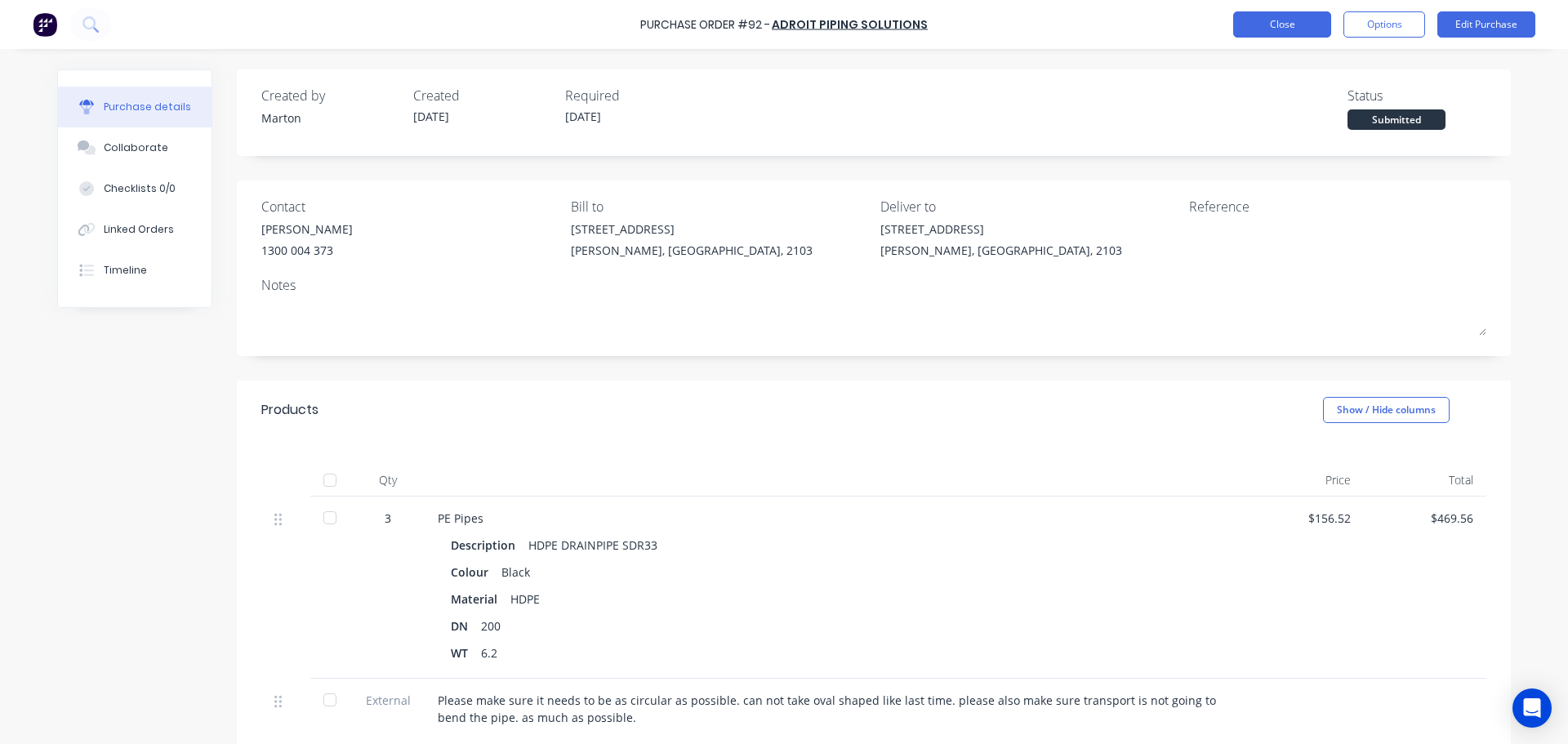
click at [1304, 26] on button "Close" at bounding box center [1282, 25] width 98 height 27
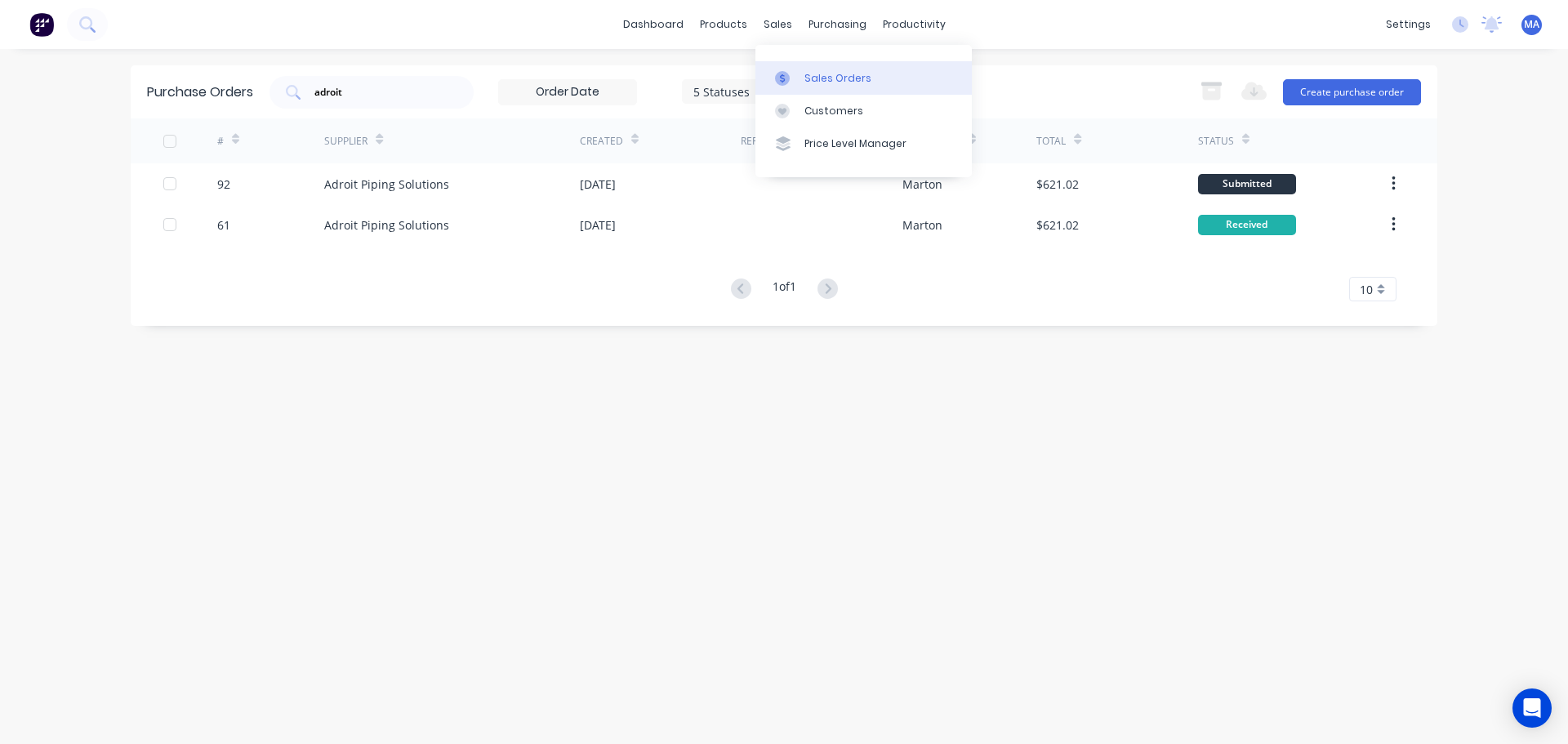
click at [810, 71] on div "Sales Orders" at bounding box center [838, 78] width 67 height 15
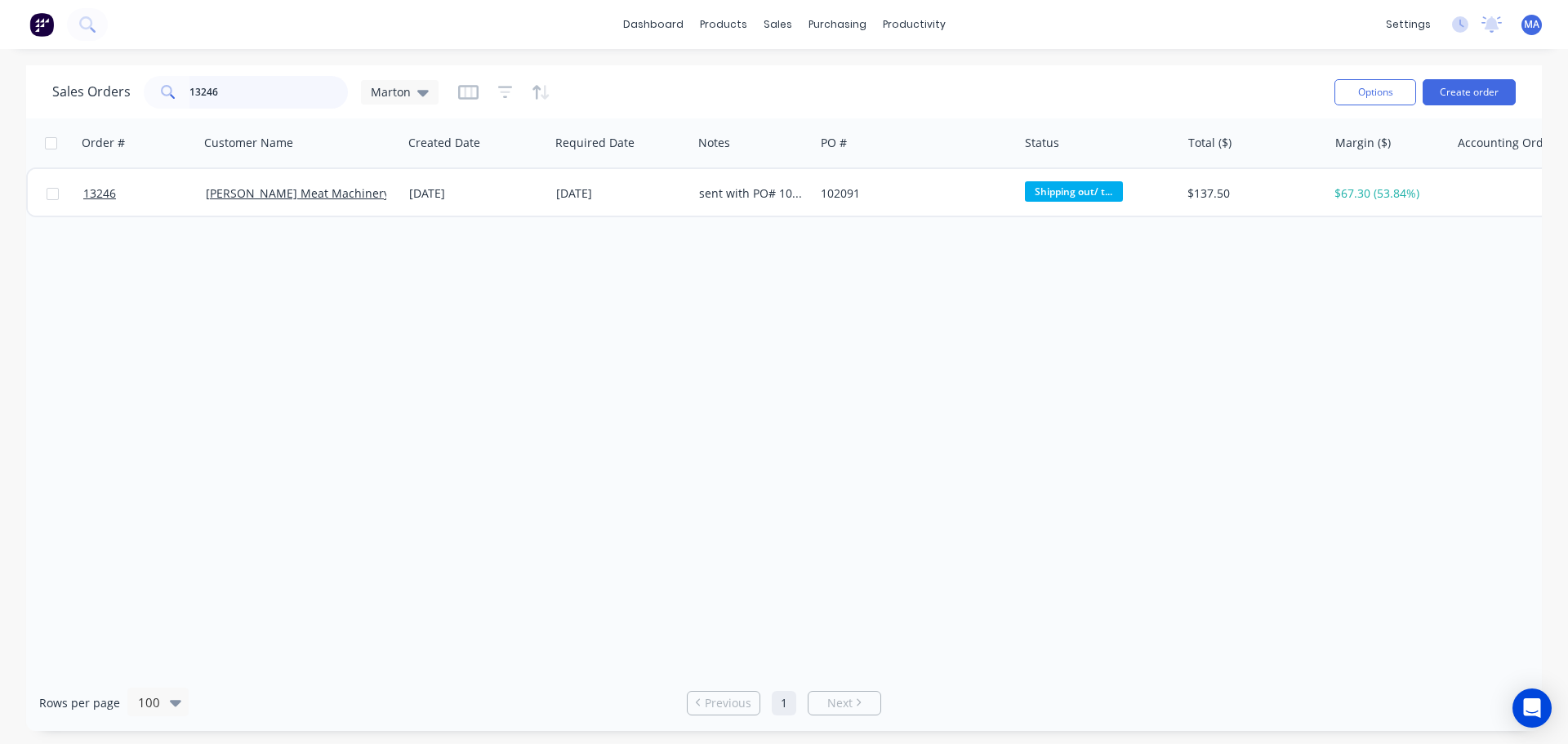
click at [329, 96] on input "13246" at bounding box center [269, 91] width 159 height 32
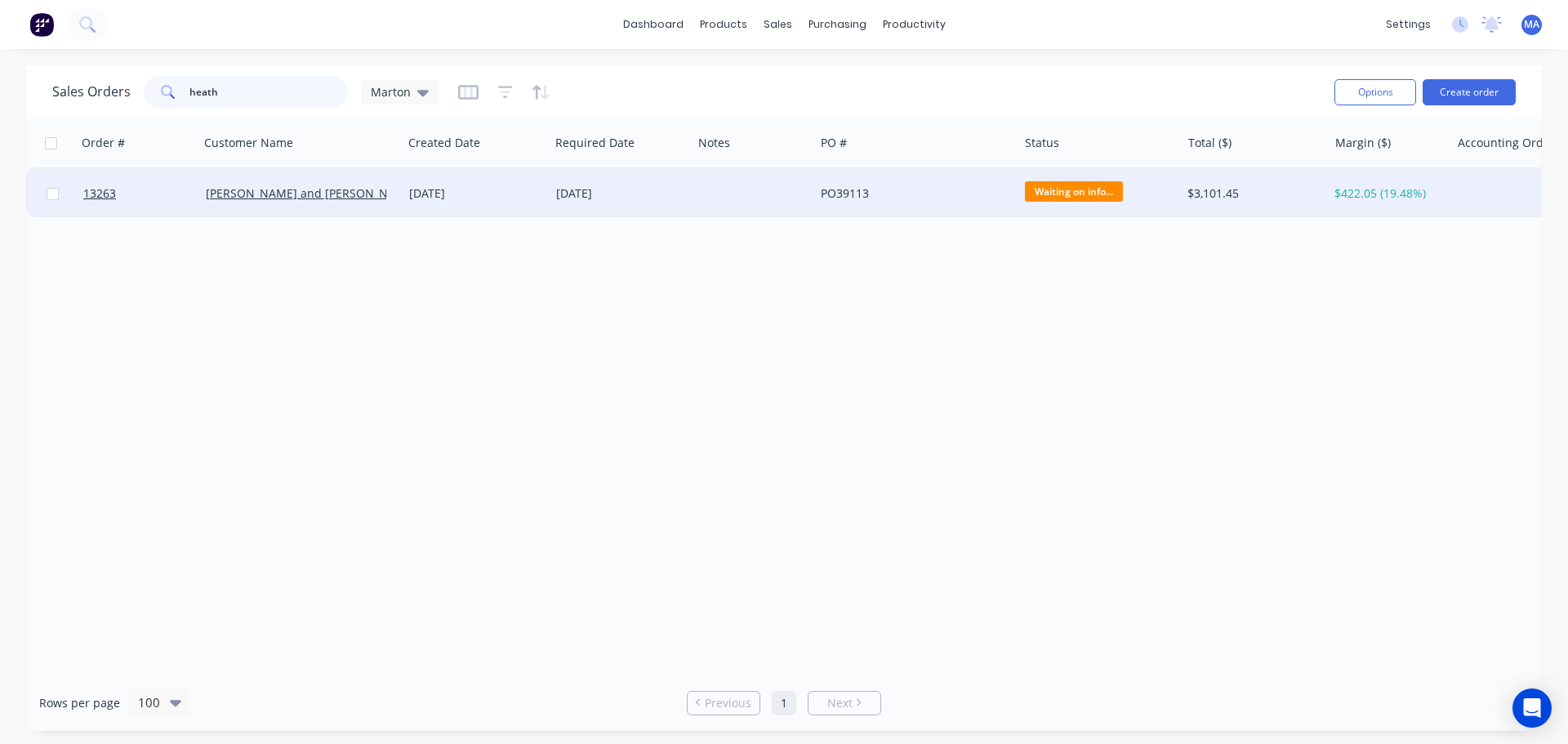
type input "heath"
click at [344, 204] on div "[PERSON_NAME] and [PERSON_NAME]" at bounding box center [300, 193] width 203 height 49
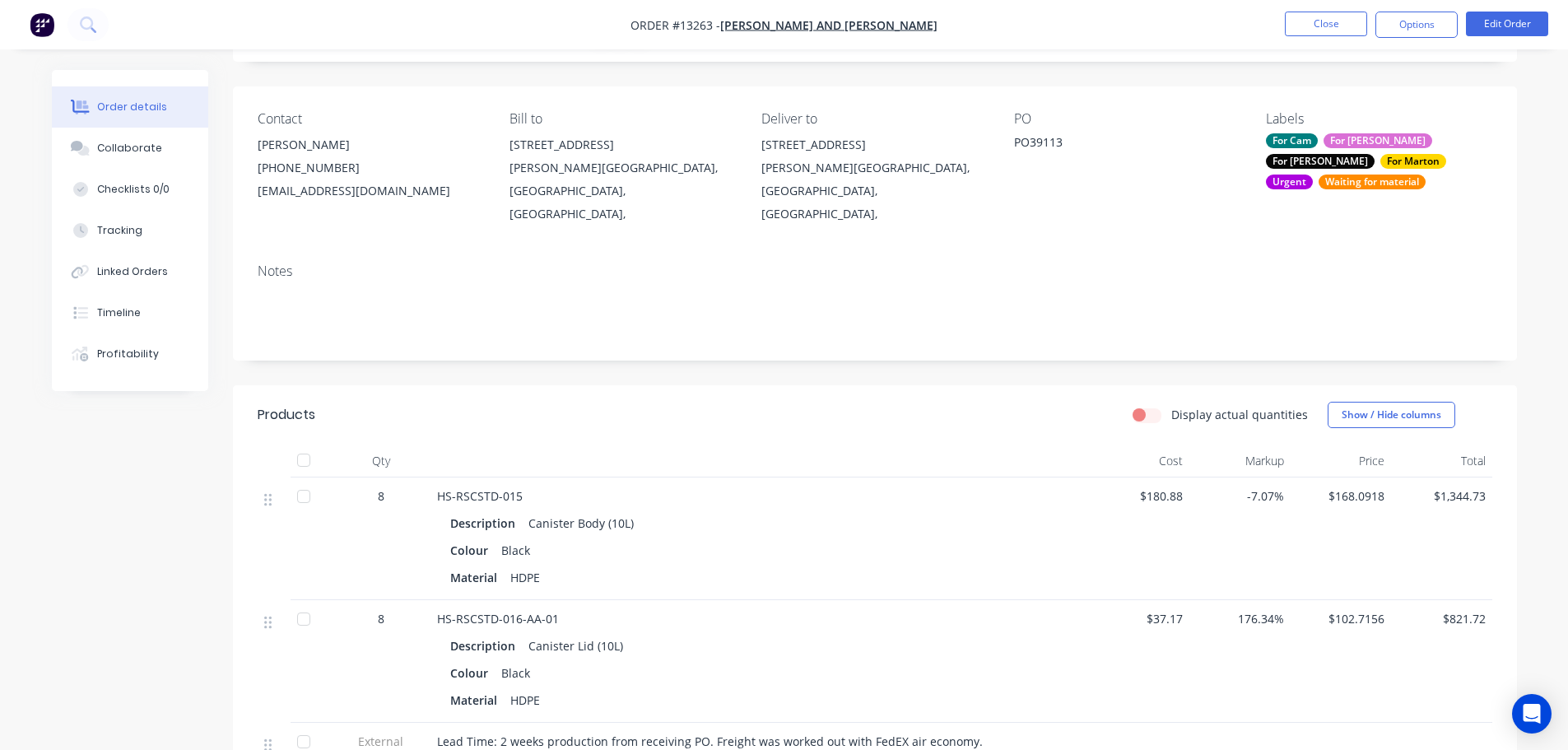
scroll to position [412, 0]
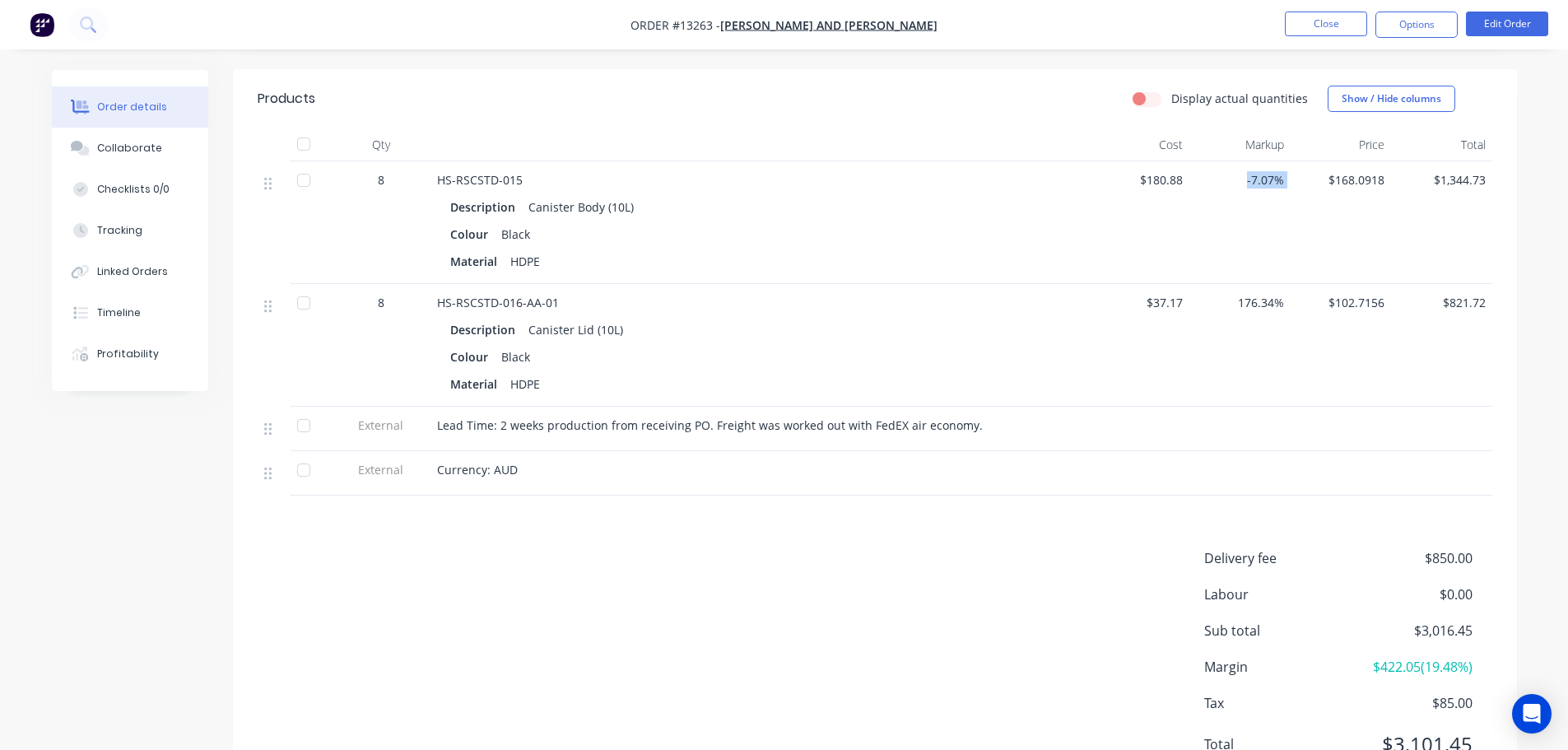
drag, startPoint x: 1238, startPoint y: 155, endPoint x: 1304, endPoint y: 158, distance: 66.1
click at [1304, 161] on div "8 HS-RSCSTD-015 Description Canister Body (10L) Colour Black Material HDPE $180…" at bounding box center [875, 223] width 1235 height 123
click at [1302, 234] on div "$168.0918" at bounding box center [1341, 223] width 101 height 123
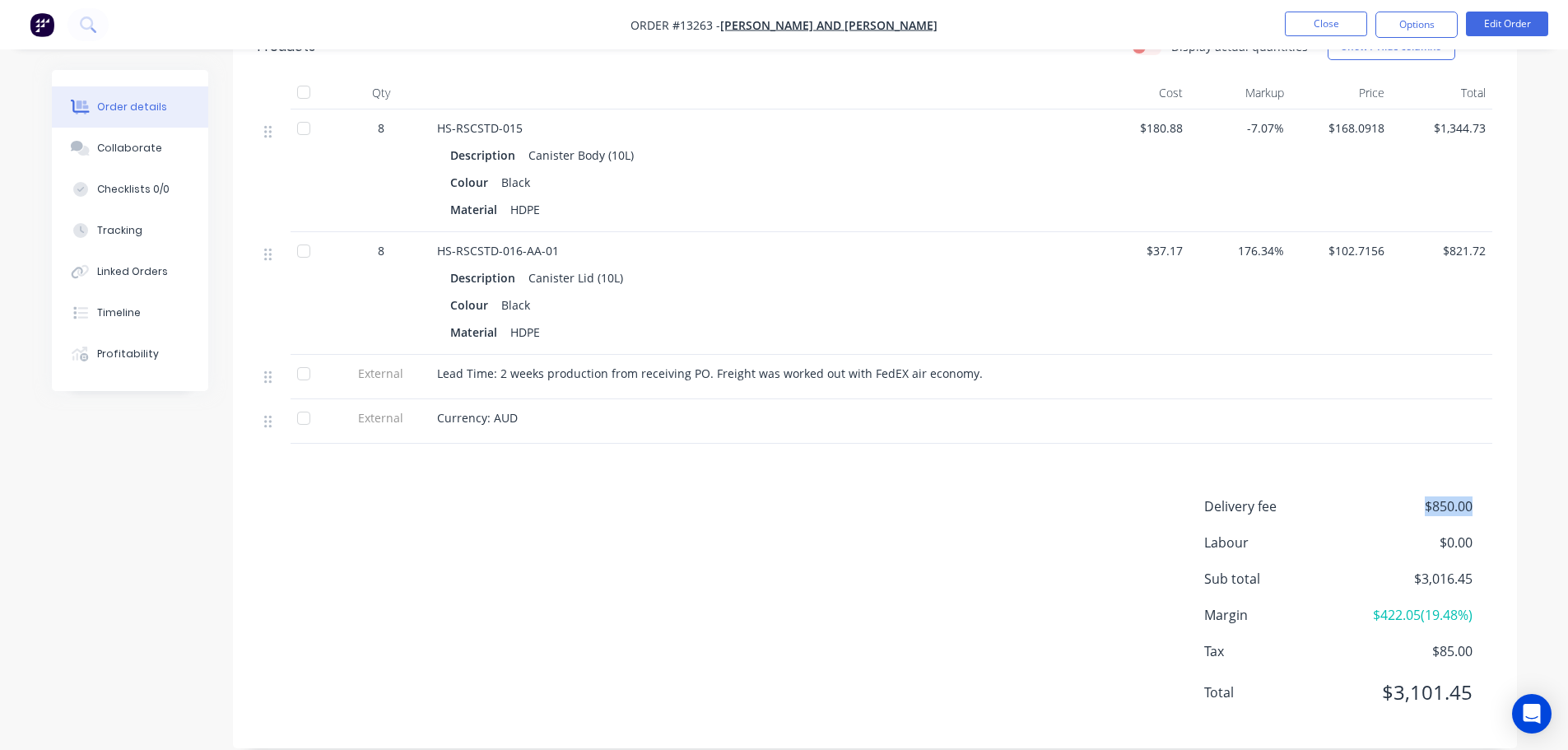
drag, startPoint x: 1405, startPoint y: 481, endPoint x: 1473, endPoint y: 483, distance: 68.0
click at [1473, 497] on div "Delivery fee $850.00" at bounding box center [1347, 507] width 288 height 20
click at [852, 533] on div "Delivery fee $850.00 Labour $0.00 Sub total $3,016.45 Margin $422.05 ( 19.48 %)…" at bounding box center [875, 610] width 1235 height 228
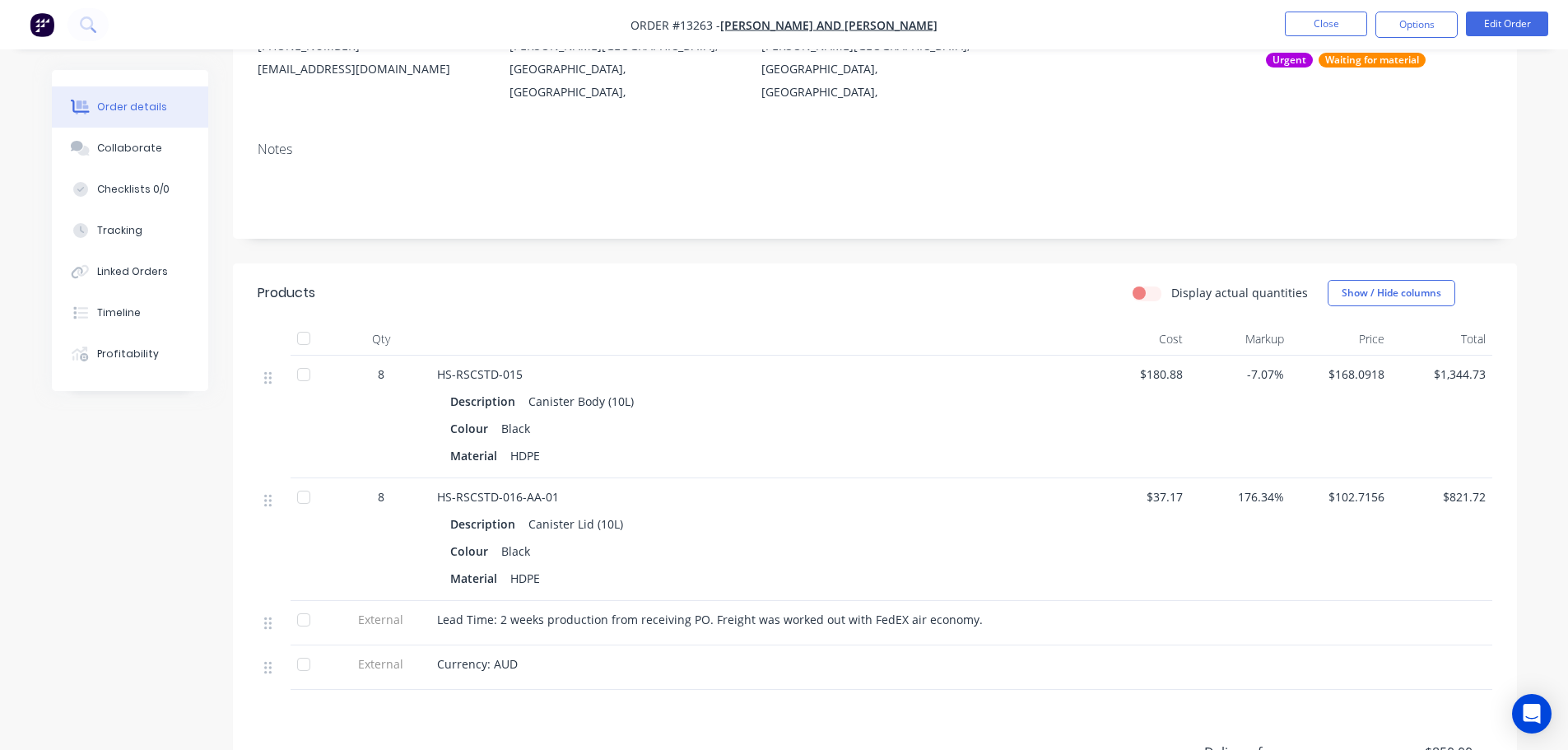
scroll to position [217, 0]
click at [1345, 18] on button "Close" at bounding box center [1326, 24] width 82 height 25
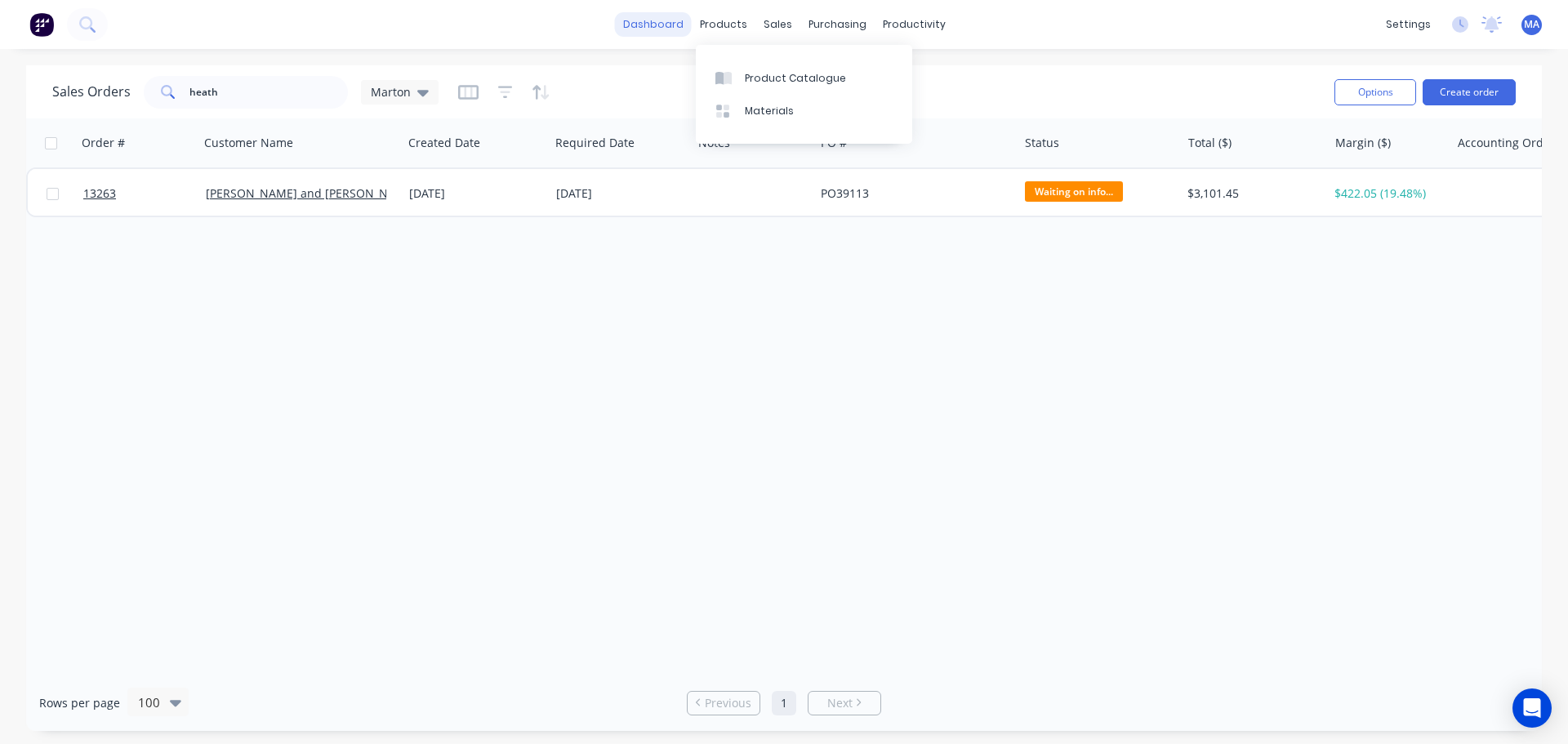
click at [674, 20] on link "dashboard" at bounding box center [654, 24] width 77 height 25
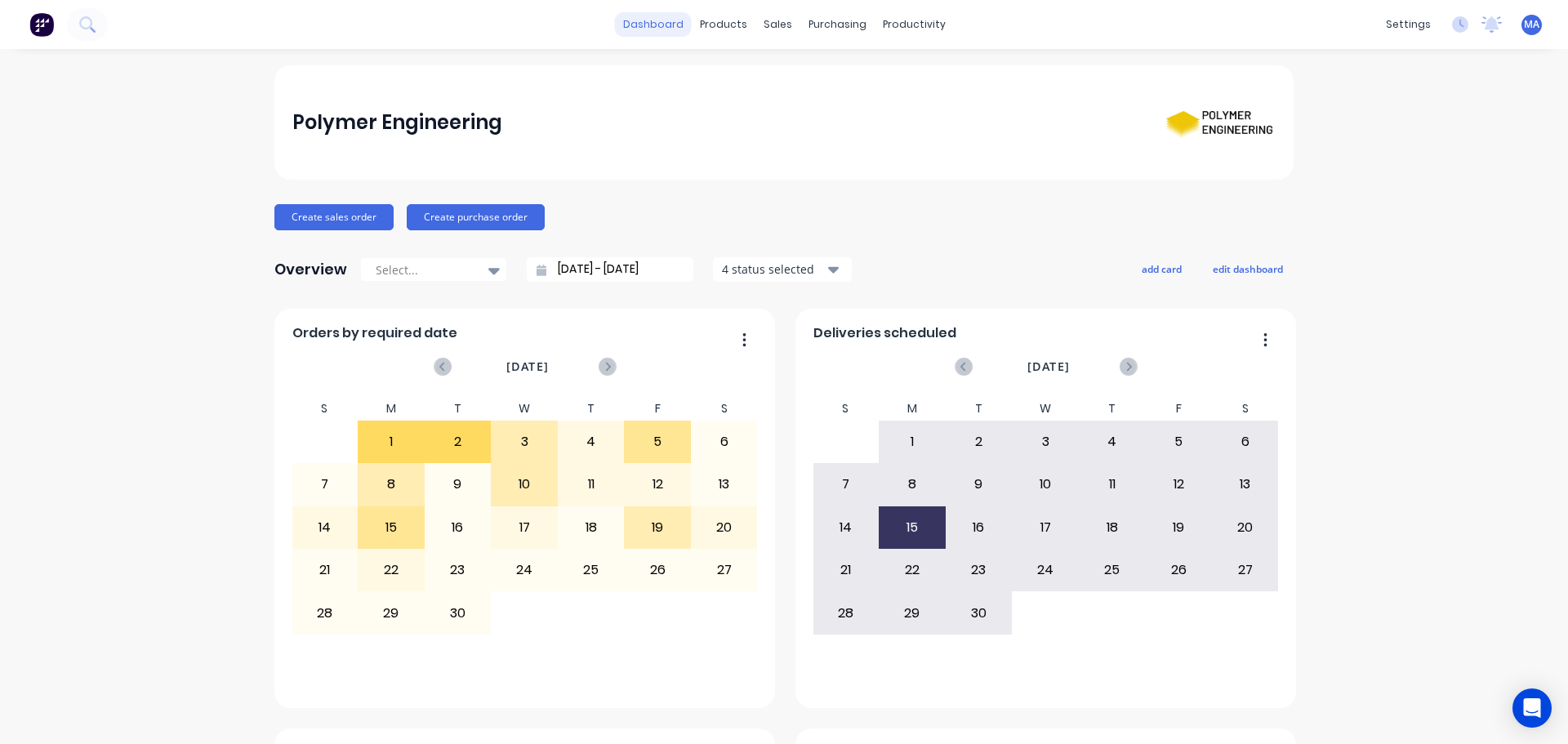
click at [664, 23] on link "dashboard" at bounding box center [654, 24] width 77 height 25
click at [731, 150] on div "Polymer Engineering" at bounding box center [784, 122] width 985 height 64
click at [646, 98] on div "Polymer Engineering" at bounding box center [784, 122] width 985 height 64
click at [689, 87] on div "Polymer Engineering" at bounding box center [784, 123] width 1019 height 114
